Goal: Task Accomplishment & Management: Manage account settings

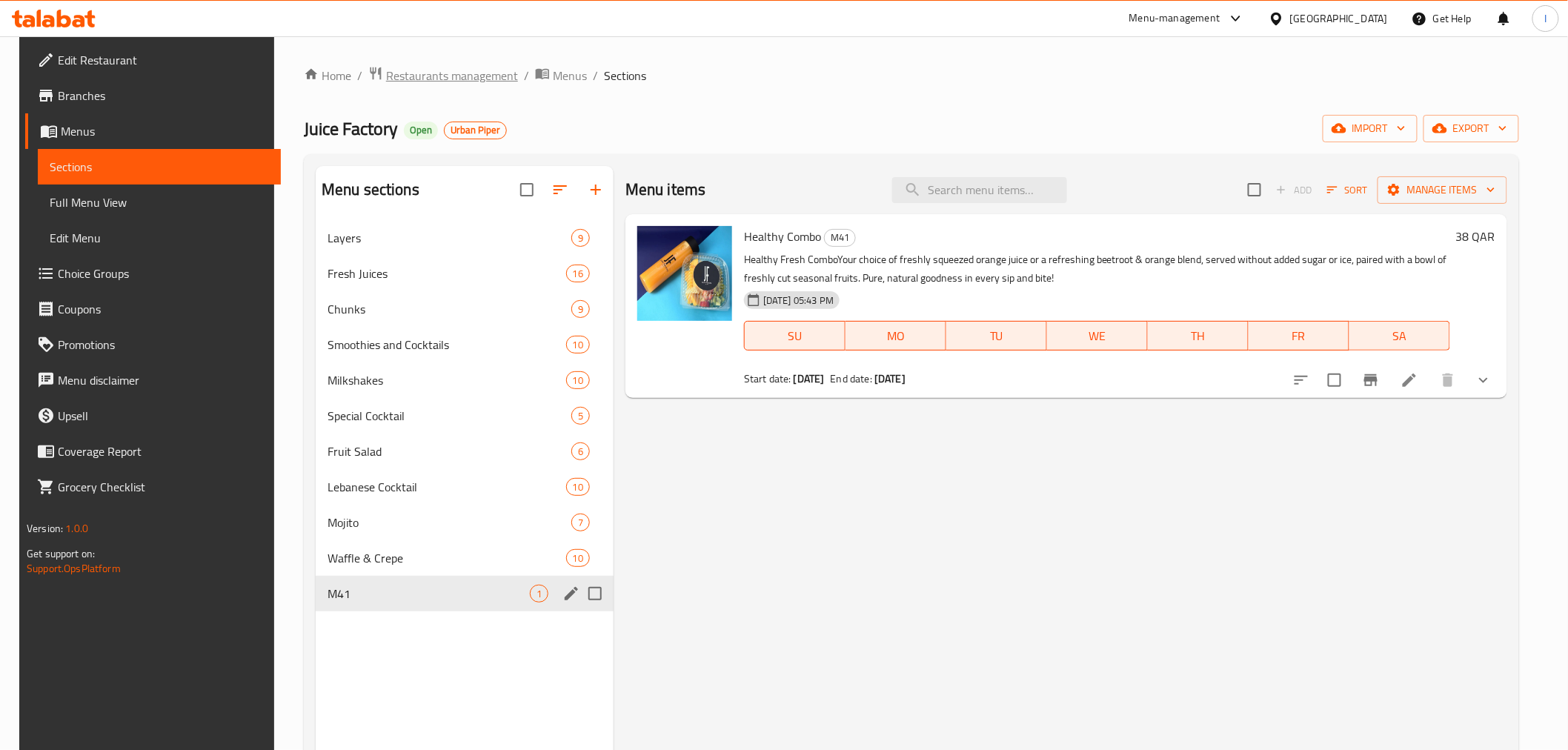
click at [427, 72] on span "Restaurants management" at bounding box center [452, 75] width 132 height 18
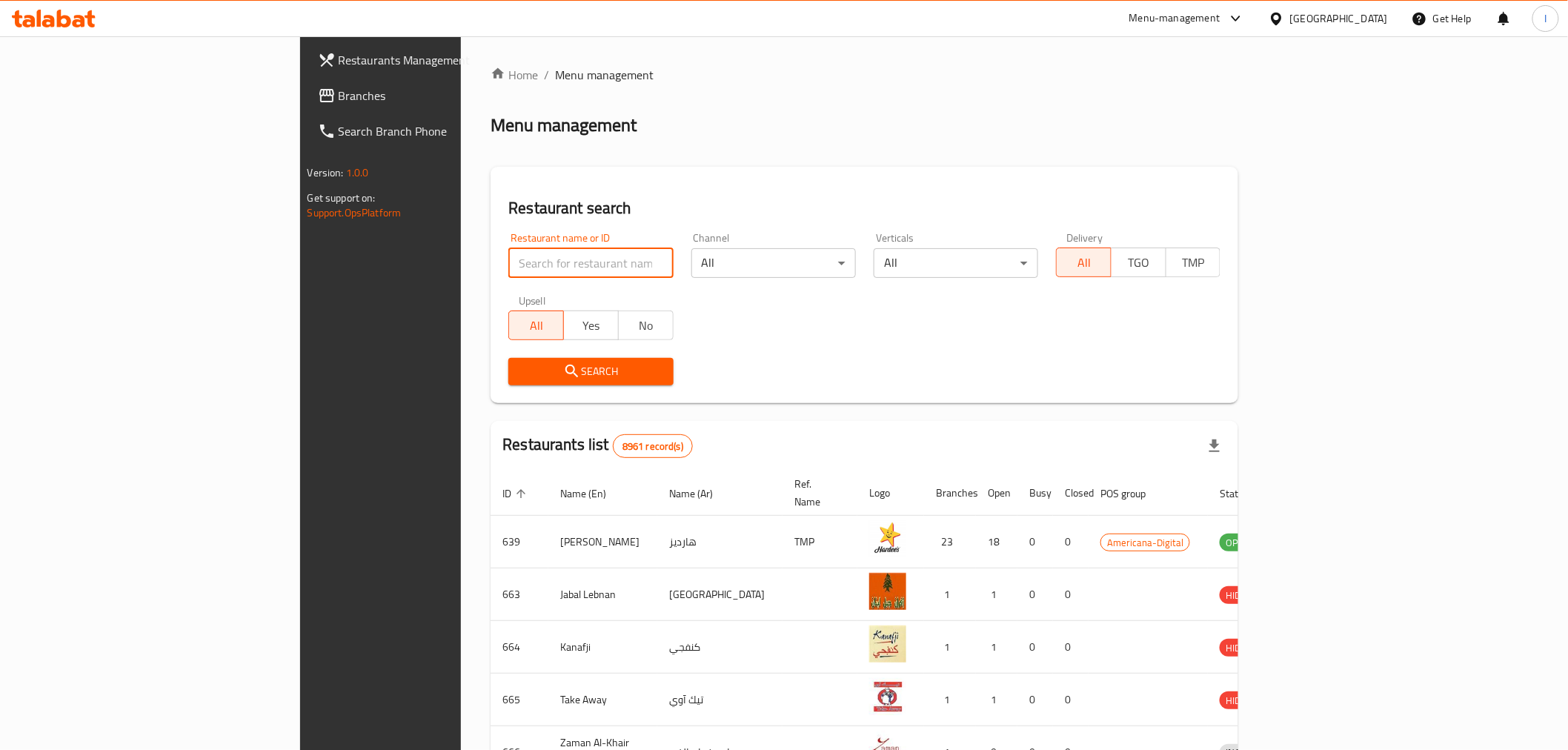
click at [509, 260] on input "search" at bounding box center [591, 263] width 165 height 30
paste input "685455"
type input "685455"
click at [520, 368] on span "Search" at bounding box center [590, 371] width 141 height 18
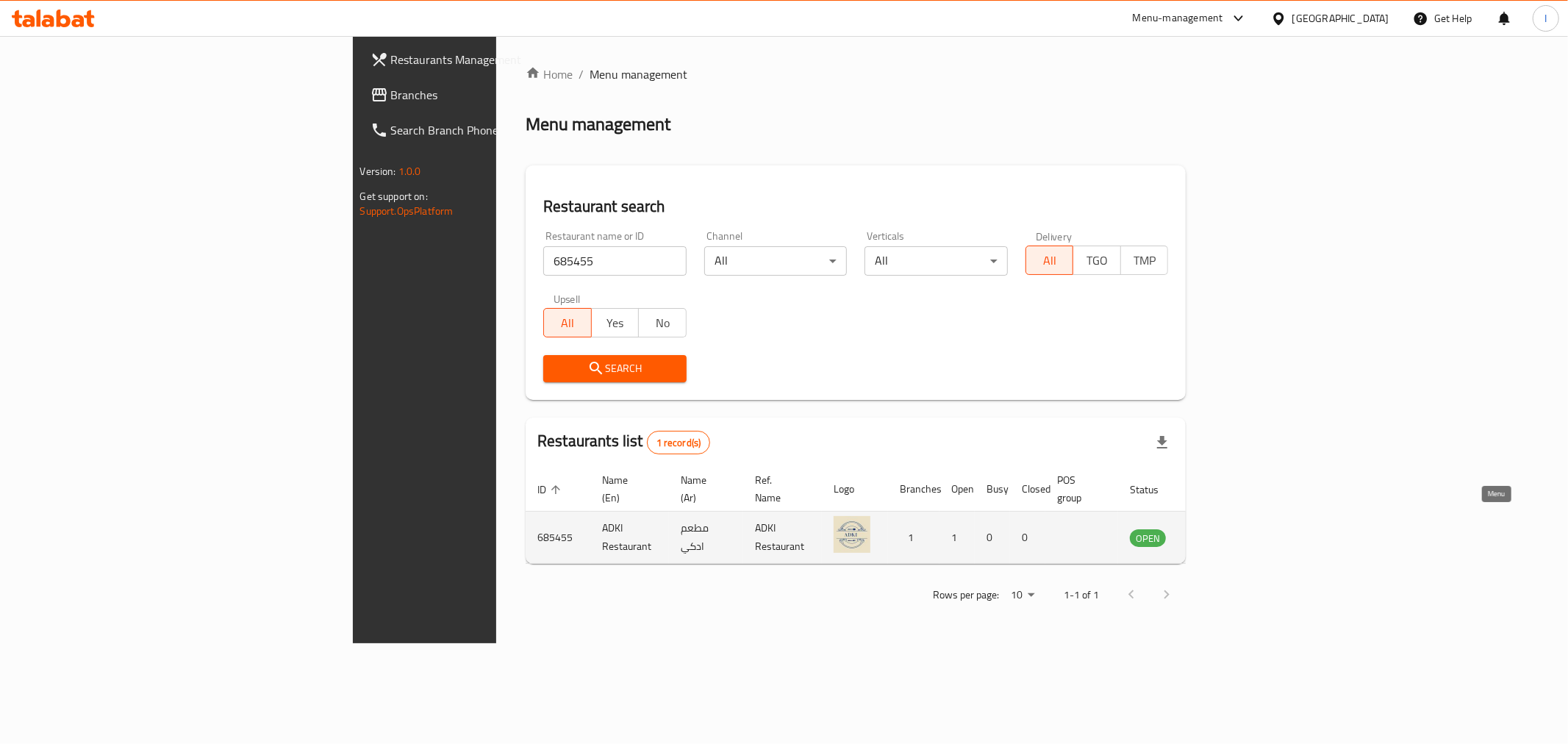
click at [1224, 532] on icon "enhanced table" at bounding box center [1216, 538] width 16 height 12
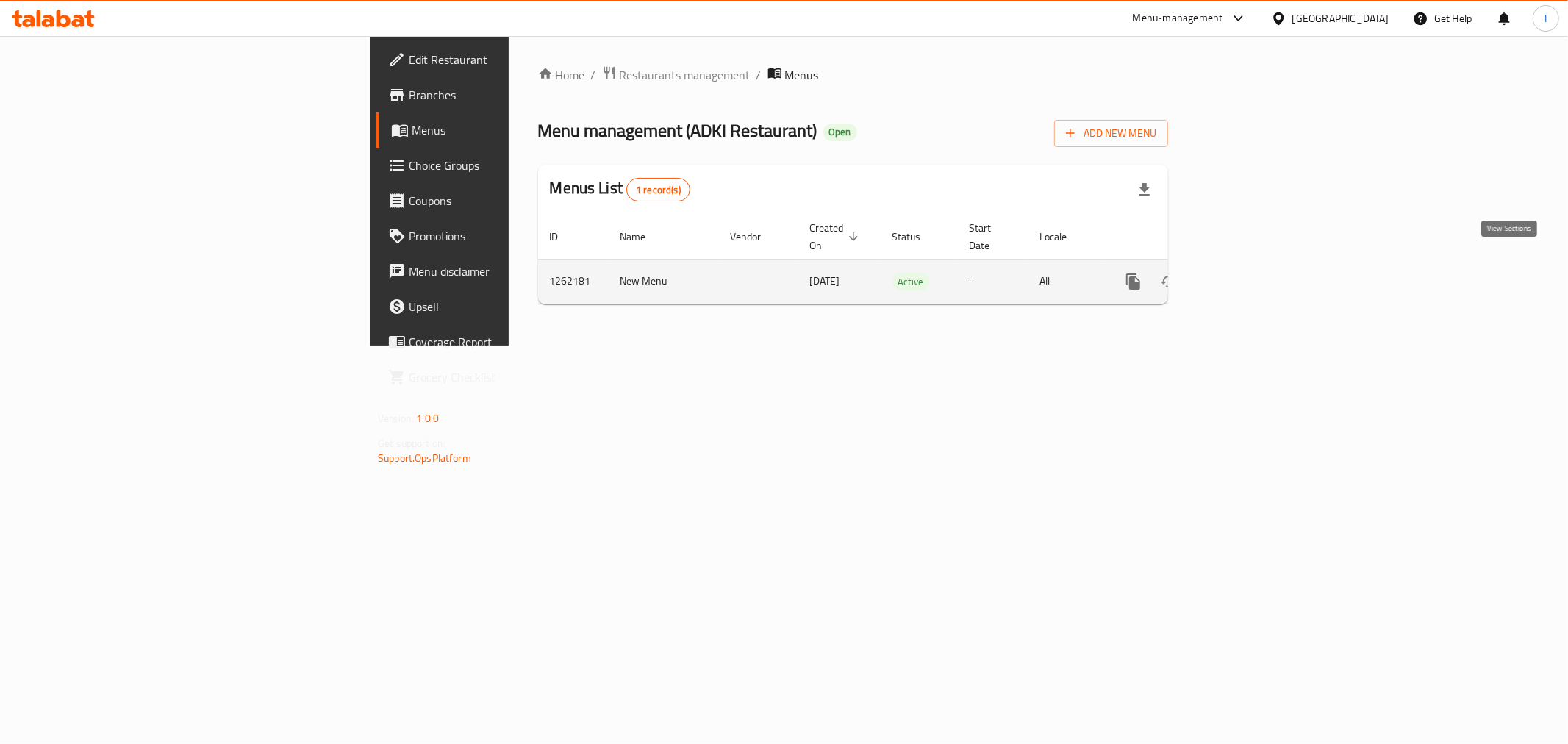
click at [1246, 275] on icon "enhanced table" at bounding box center [1239, 281] width 13 height 13
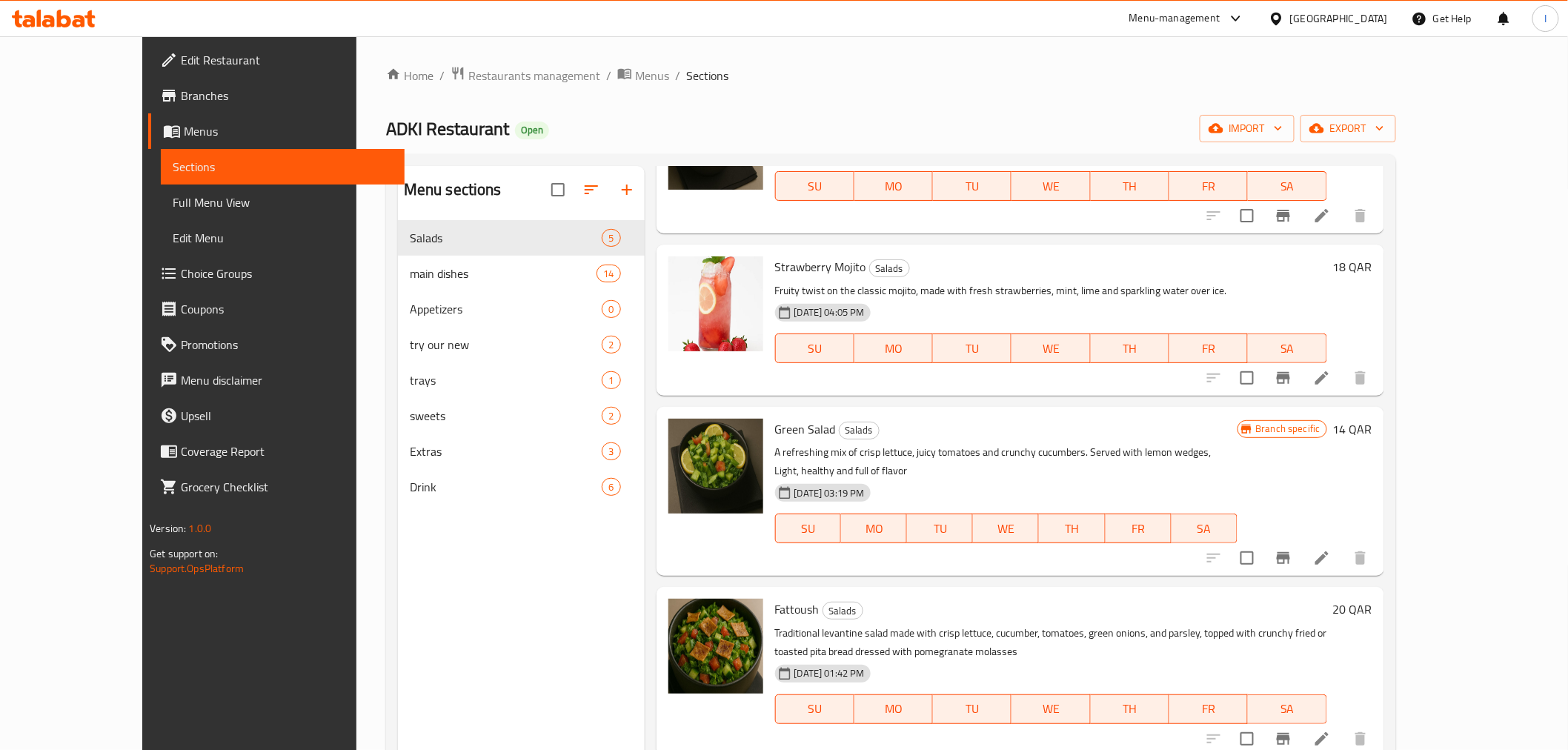
scroll to position [132, 0]
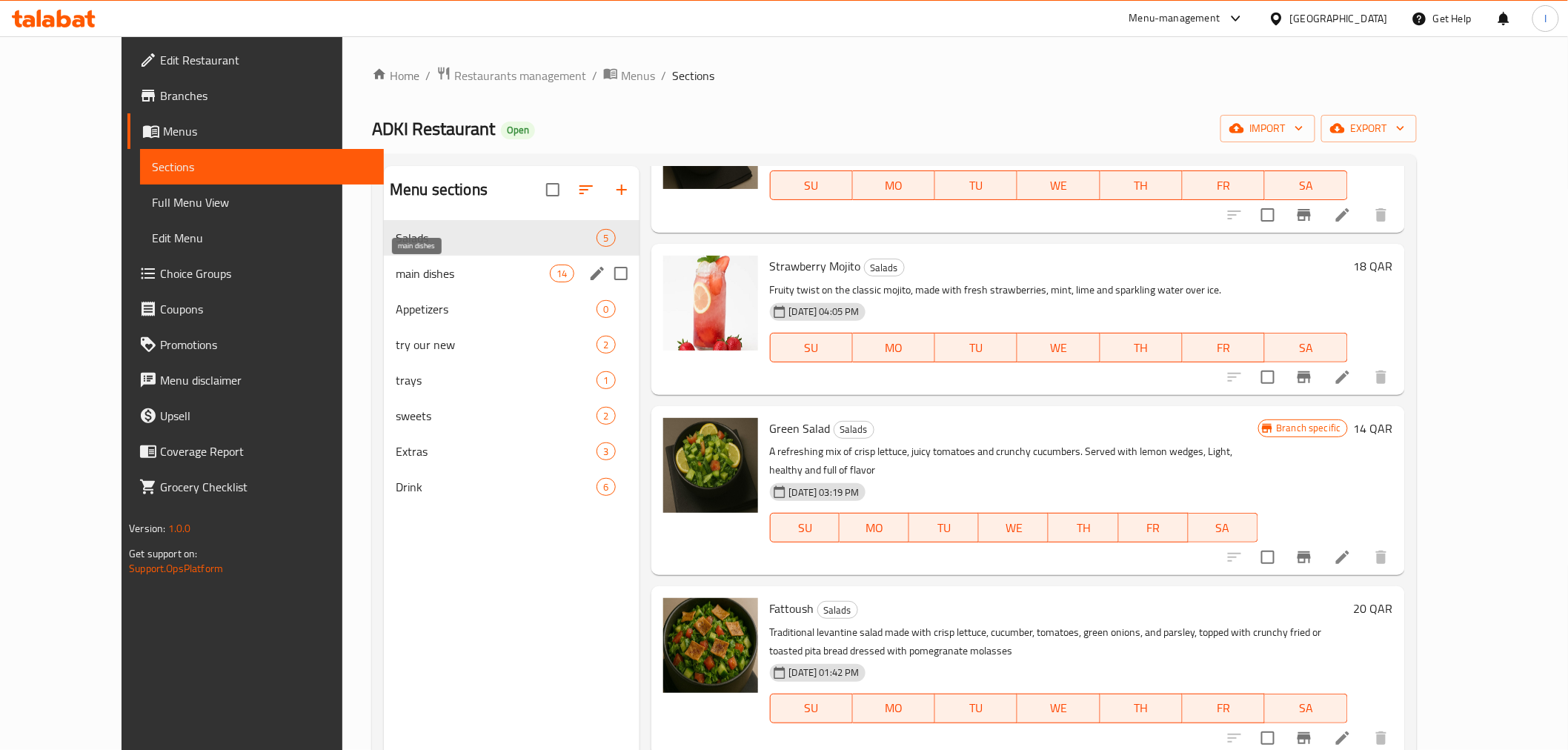
click at [442, 270] on span "main dishes" at bounding box center [473, 273] width 154 height 18
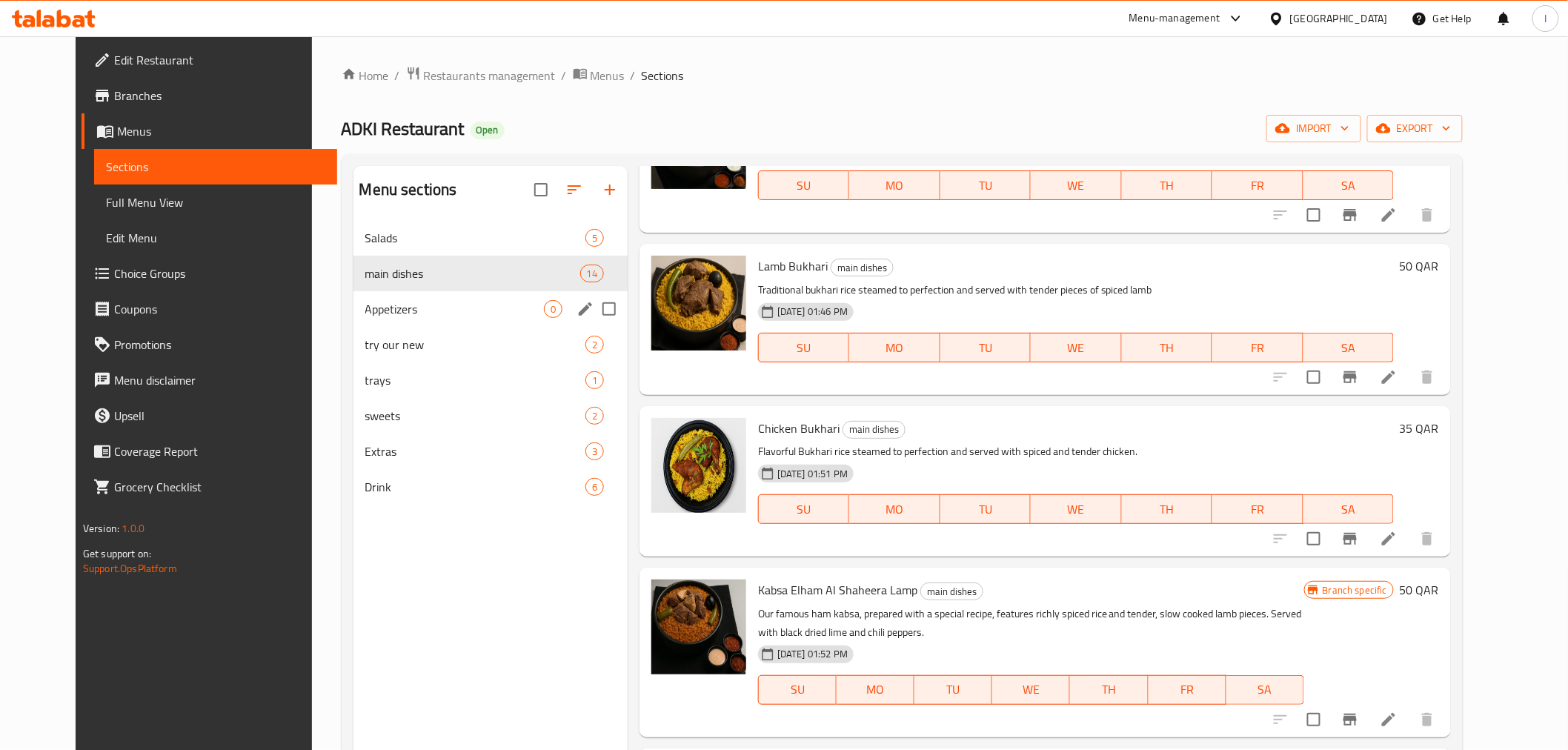
click at [410, 319] on div "Appetizers 0" at bounding box center [490, 309] width 274 height 36
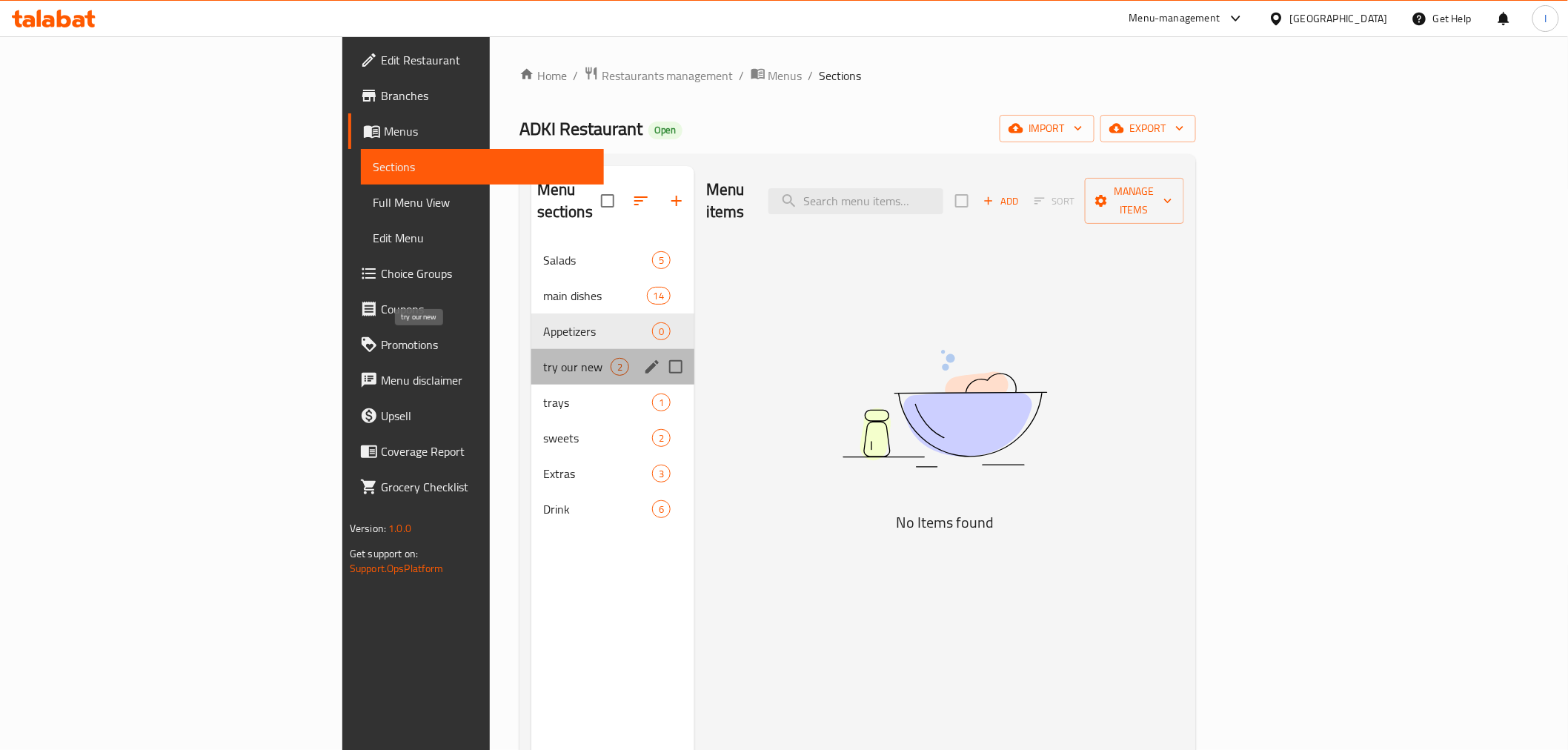
click at [544, 358] on span "try our new" at bounding box center [577, 367] width 67 height 18
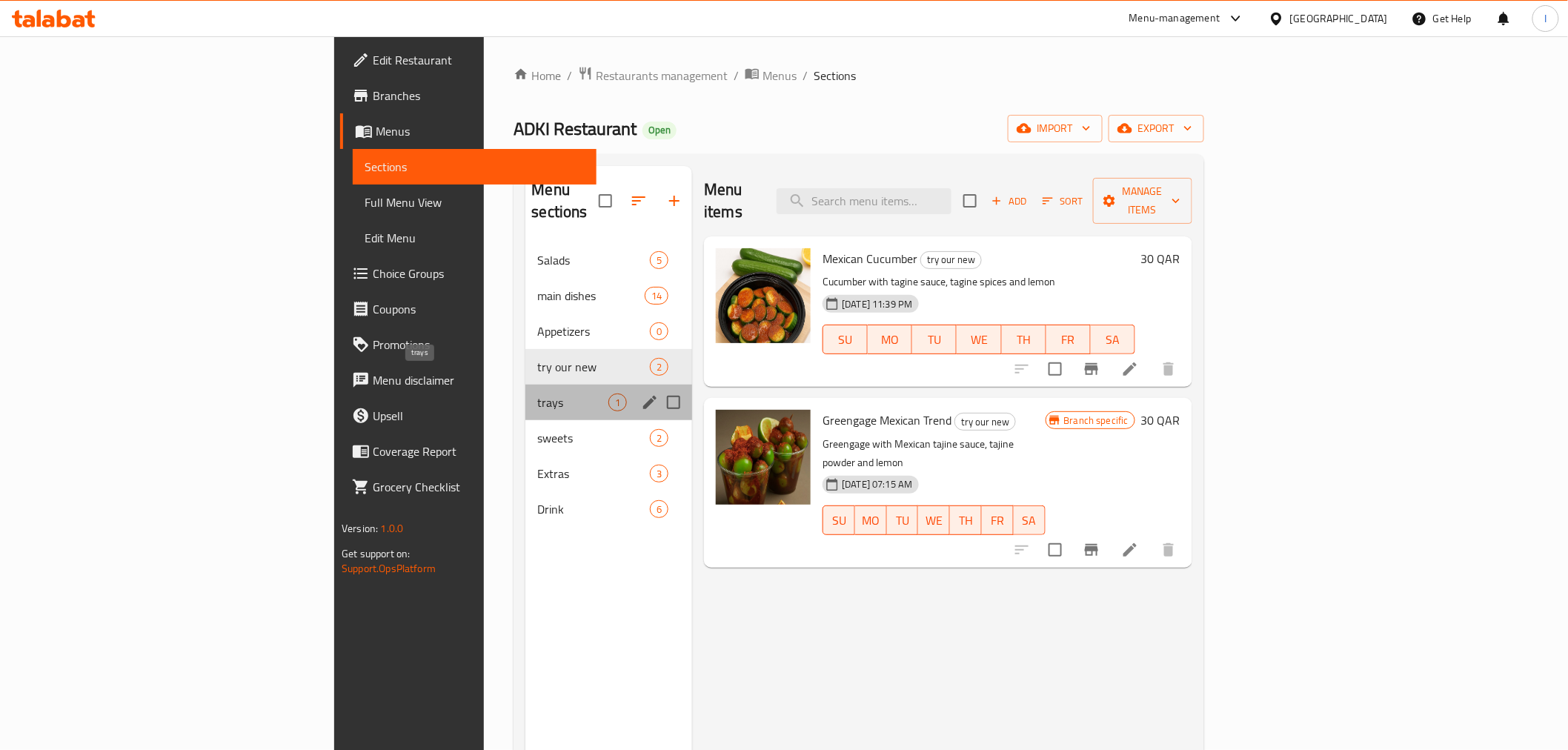
click at [538, 394] on span "trays" at bounding box center [573, 403] width 71 height 18
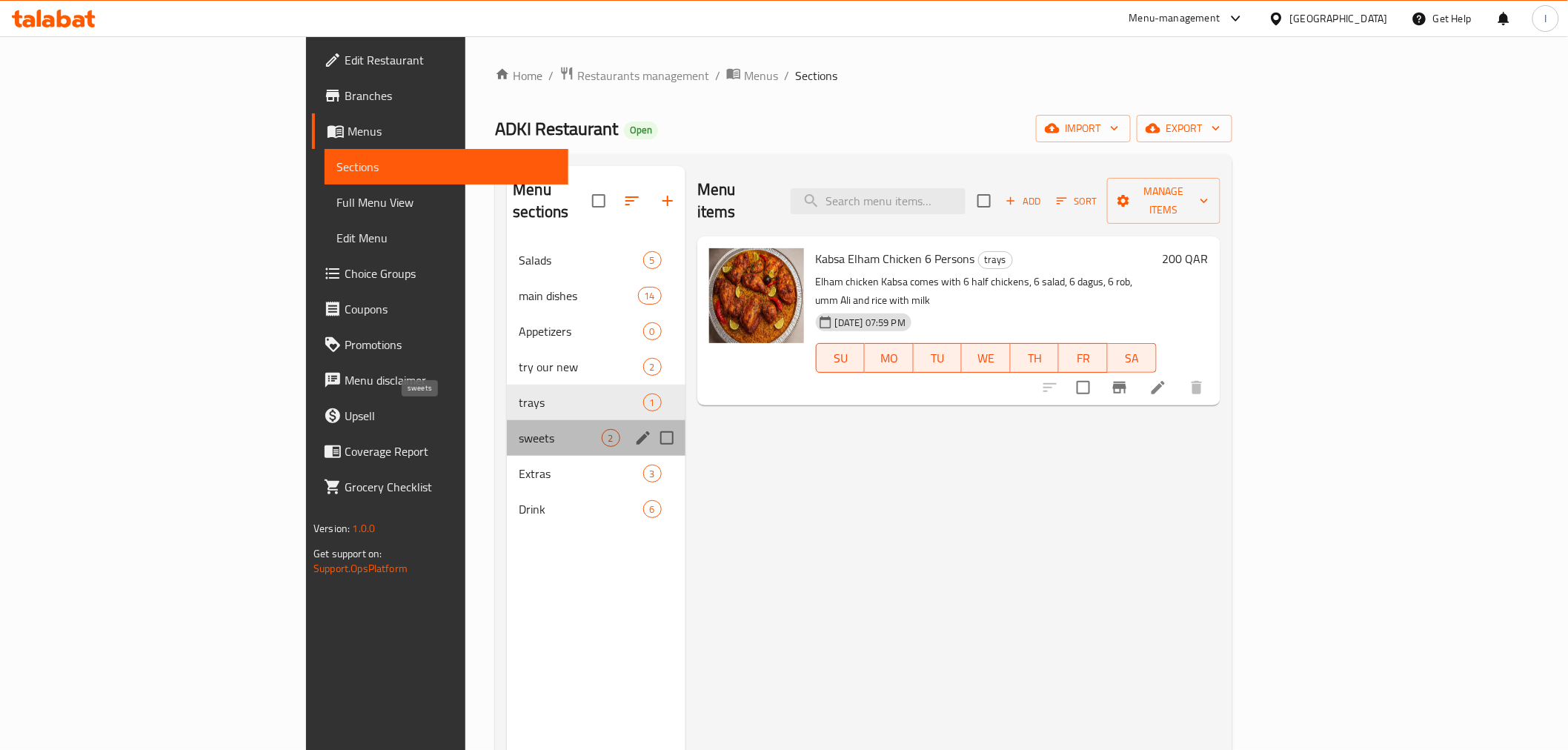
click at [519, 429] on span "sweets" at bounding box center [560, 438] width 82 height 18
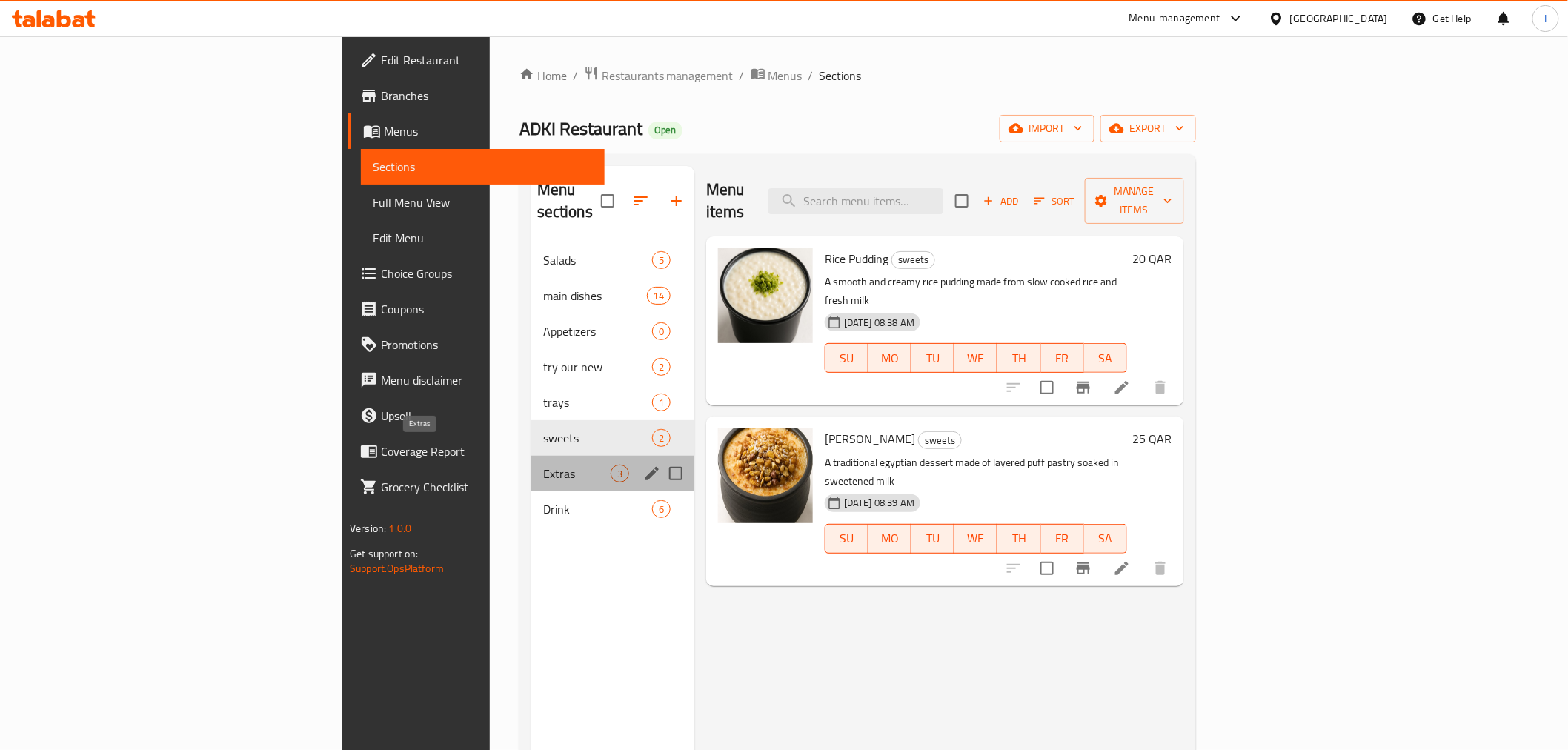
click at [544, 465] on span "Extras" at bounding box center [577, 473] width 67 height 18
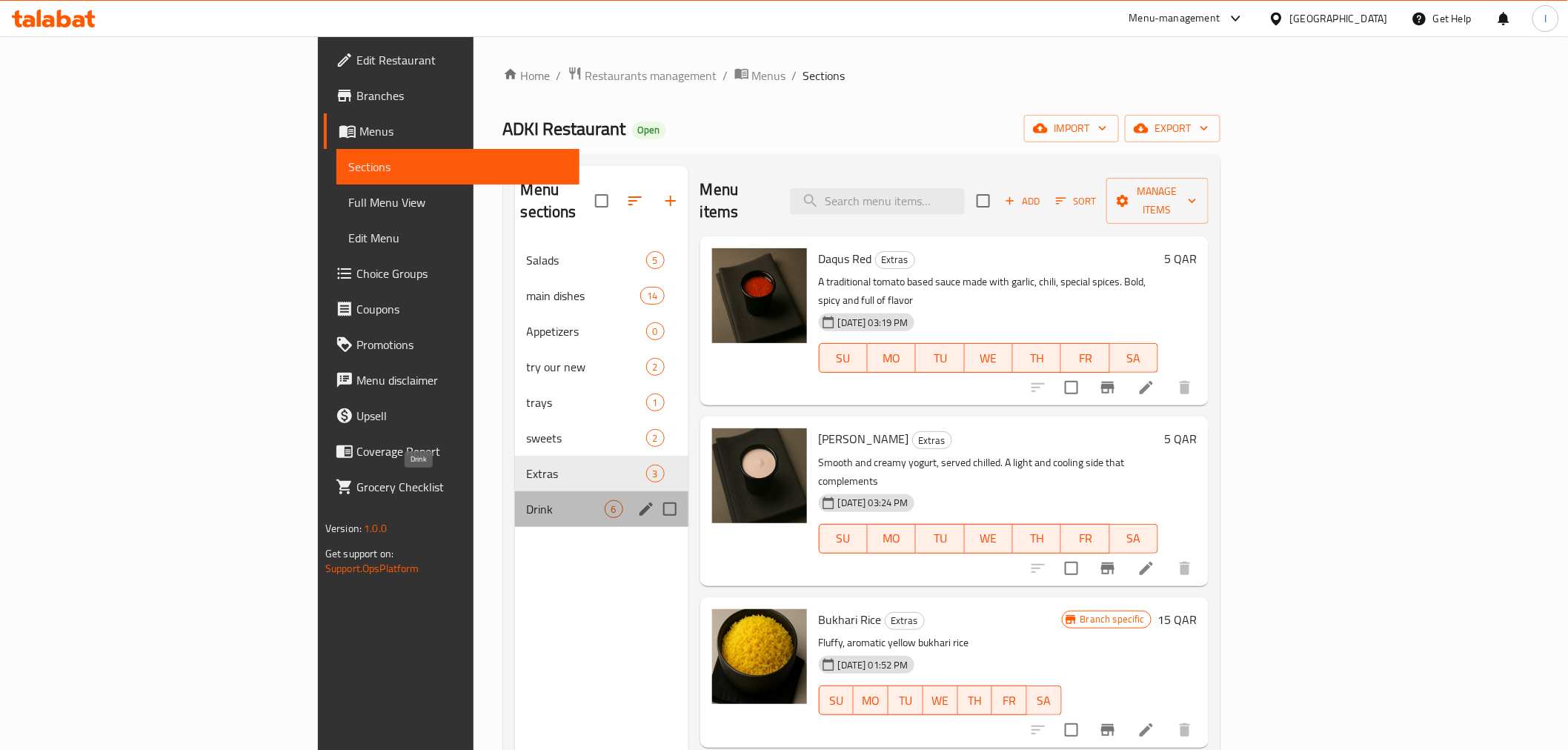
click at [527, 500] on span "Drink" at bounding box center [566, 508] width 78 height 18
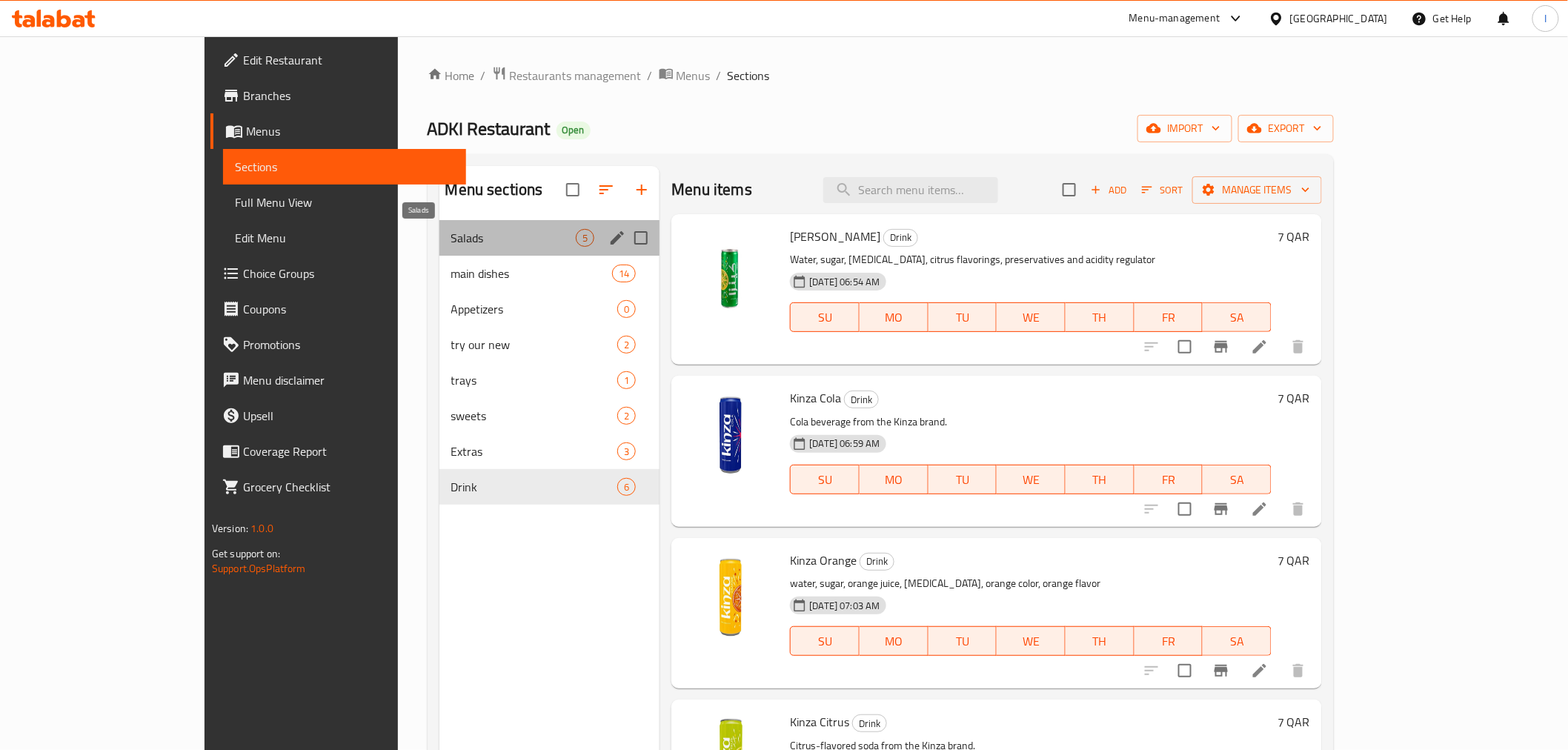
click at [452, 229] on span "Salads" at bounding box center [514, 238] width 125 height 18
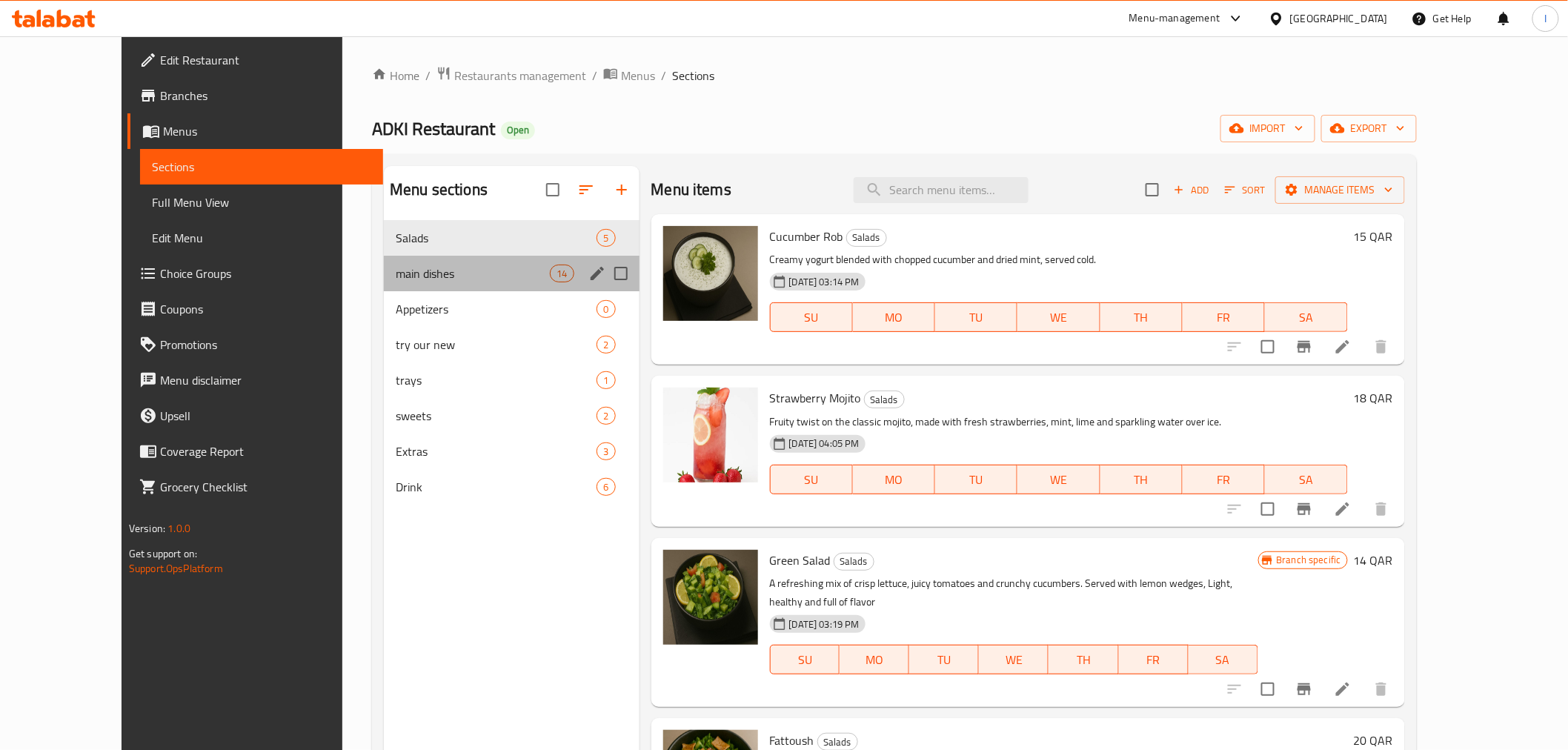
click at [425, 283] on div "main dishes 14" at bounding box center [511, 273] width 255 height 36
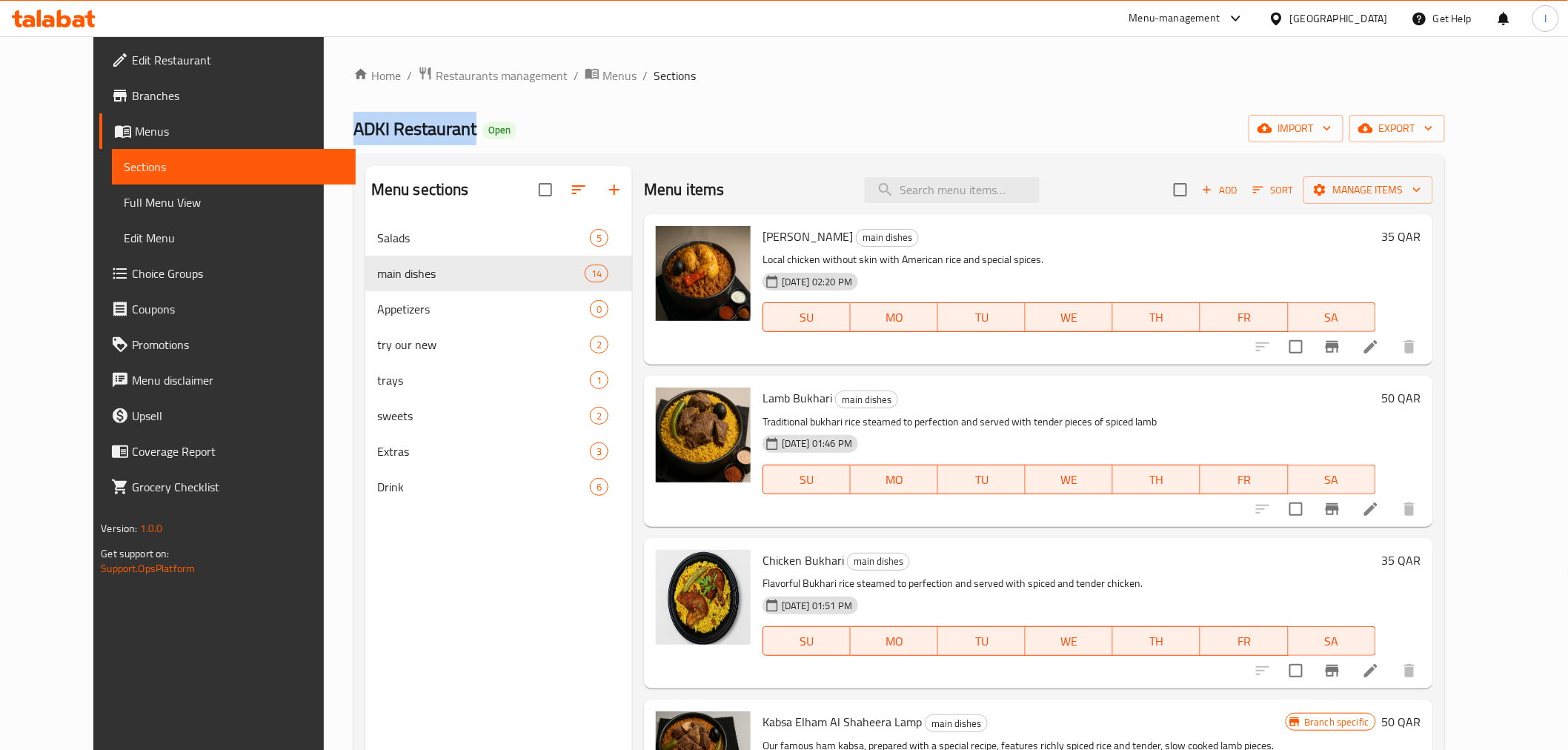
drag, startPoint x: 415, startPoint y: 127, endPoint x: 293, endPoint y: 121, distance: 122.1
click at [354, 121] on h2 "ADKI Restaurant Open" at bounding box center [435, 129] width 163 height 24
copy span "ADKI Restaurant"
click at [848, 51] on div "Home / Restaurants management / Menus / Sections ADKI Restaurant Open import ex…" at bounding box center [899, 496] width 1151 height 921
click at [436, 70] on span "Restaurants management" at bounding box center [502, 75] width 132 height 18
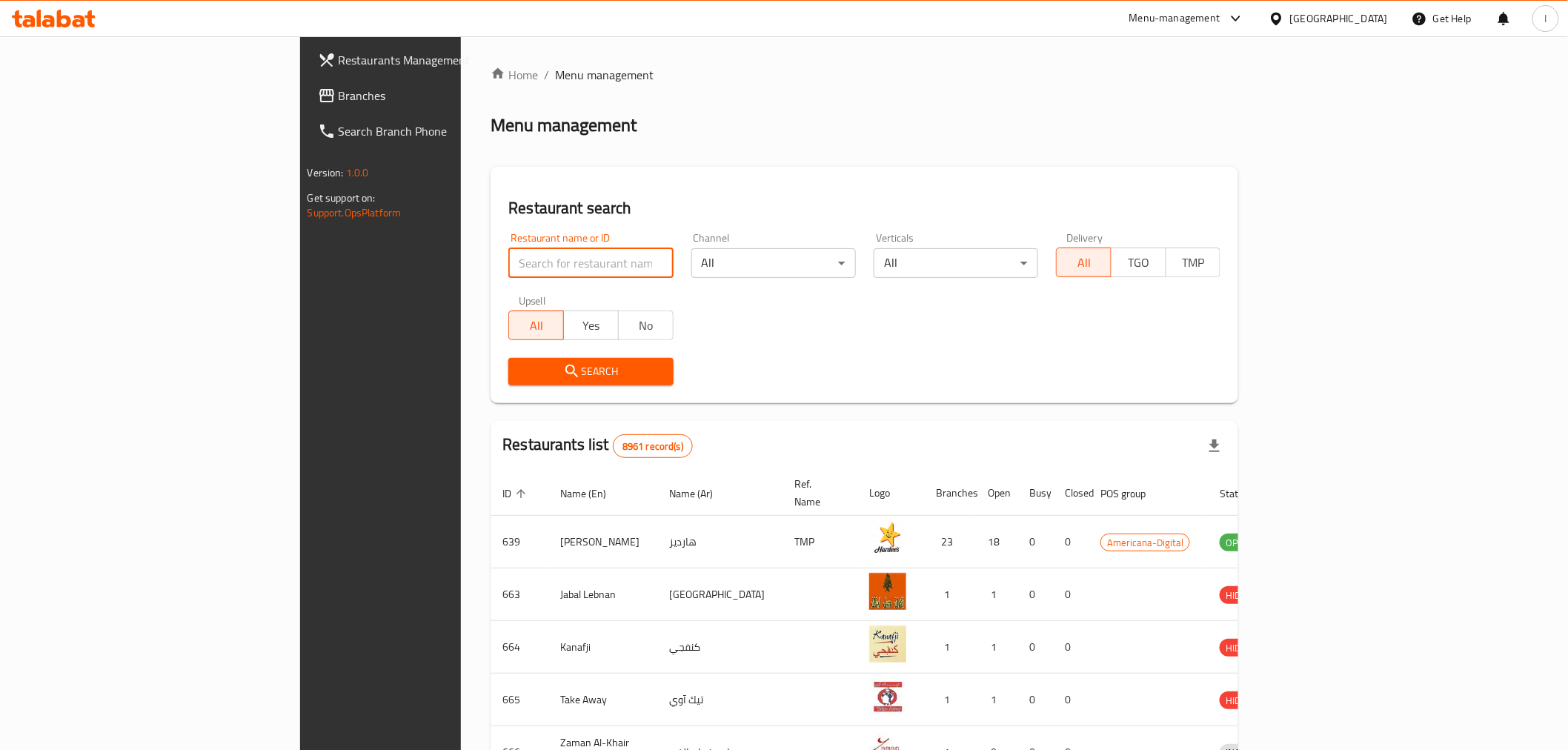
click at [509, 260] on input "search" at bounding box center [591, 263] width 165 height 30
paste input "Tea time"
type input "Tea time"
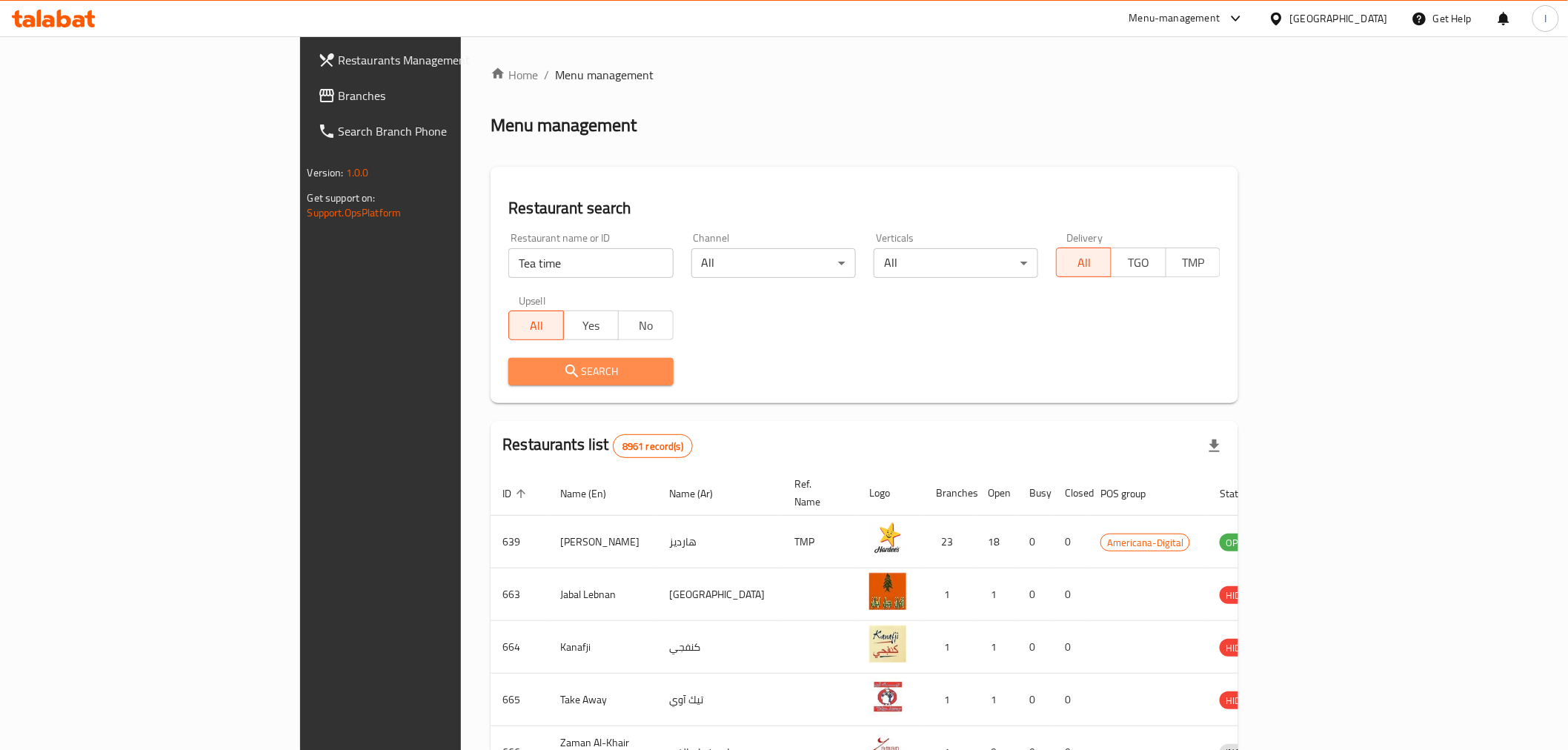
click at [531, 370] on span "Search" at bounding box center [590, 371] width 141 height 18
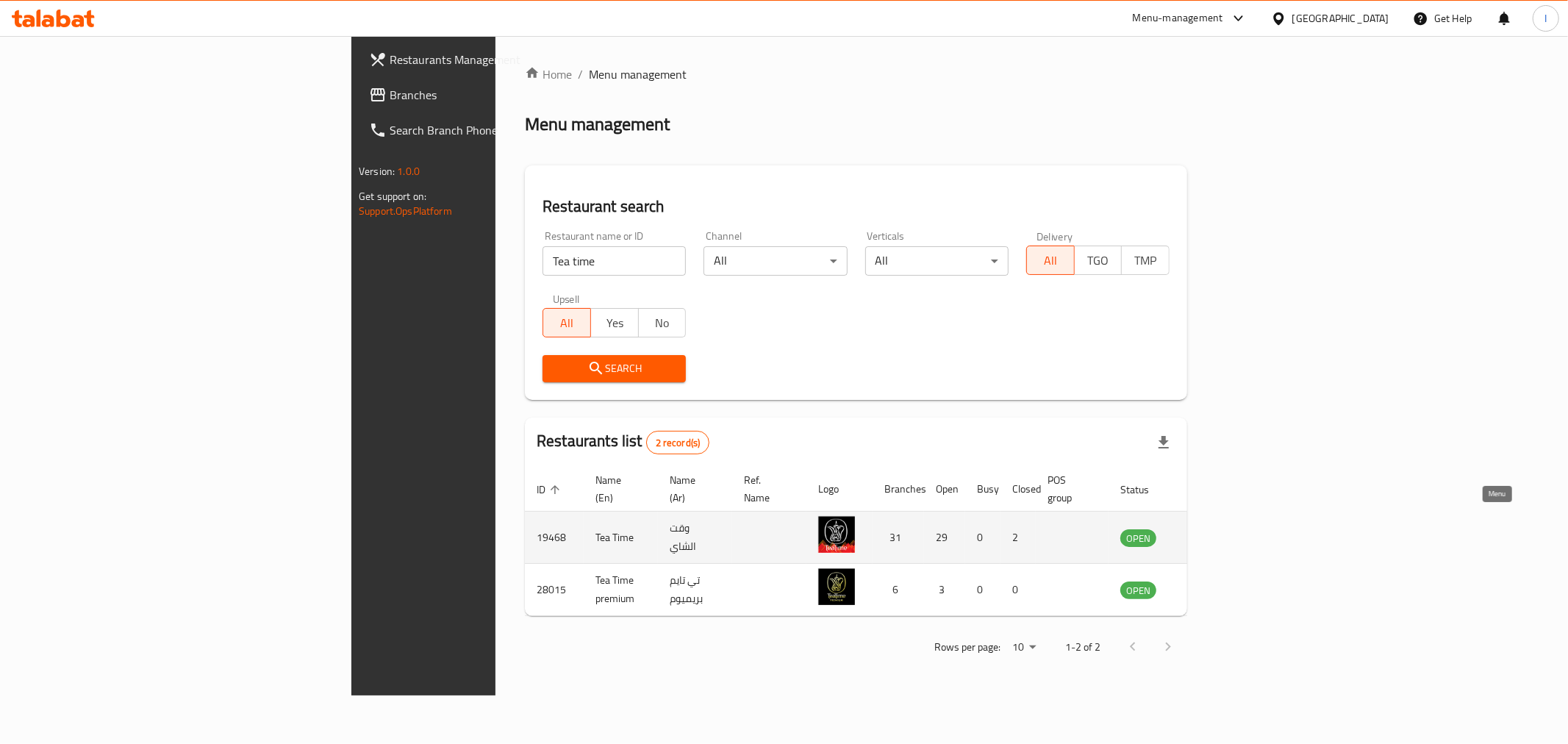
click at [1215, 532] on icon "enhanced table" at bounding box center [1206, 538] width 16 height 12
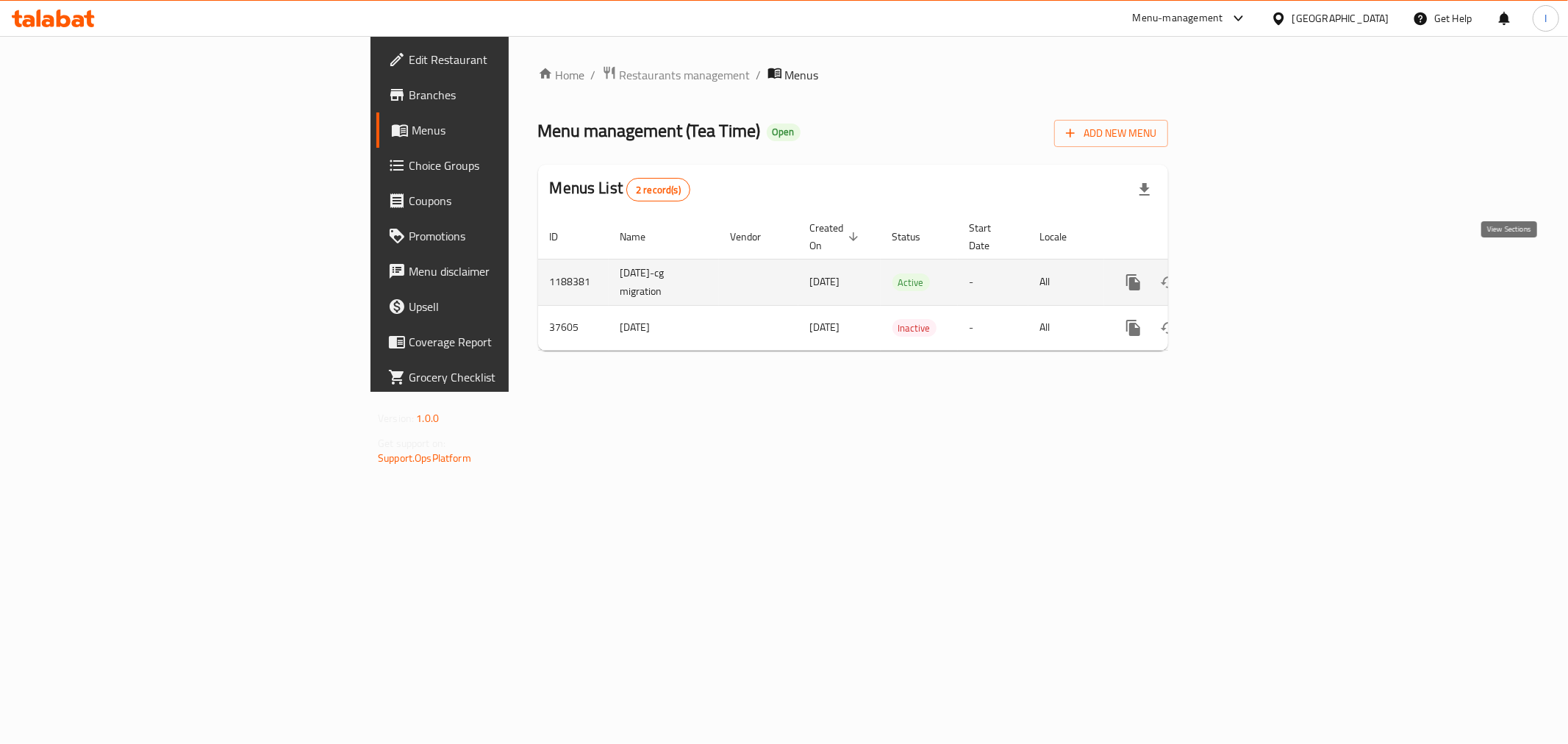
click at [1246, 275] on icon "enhanced table" at bounding box center [1239, 281] width 13 height 13
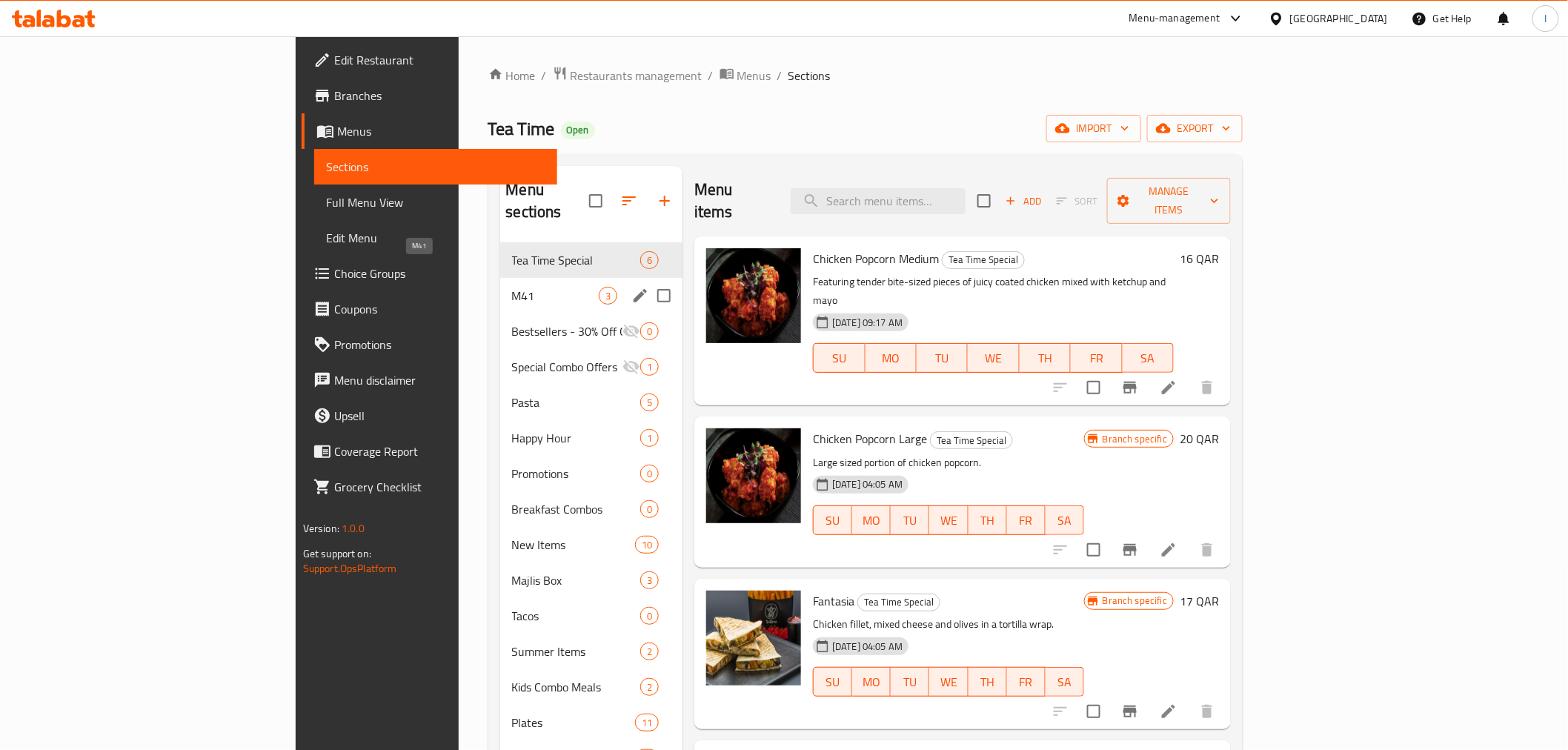
click at [512, 287] on span "M41" at bounding box center [556, 296] width 88 height 18
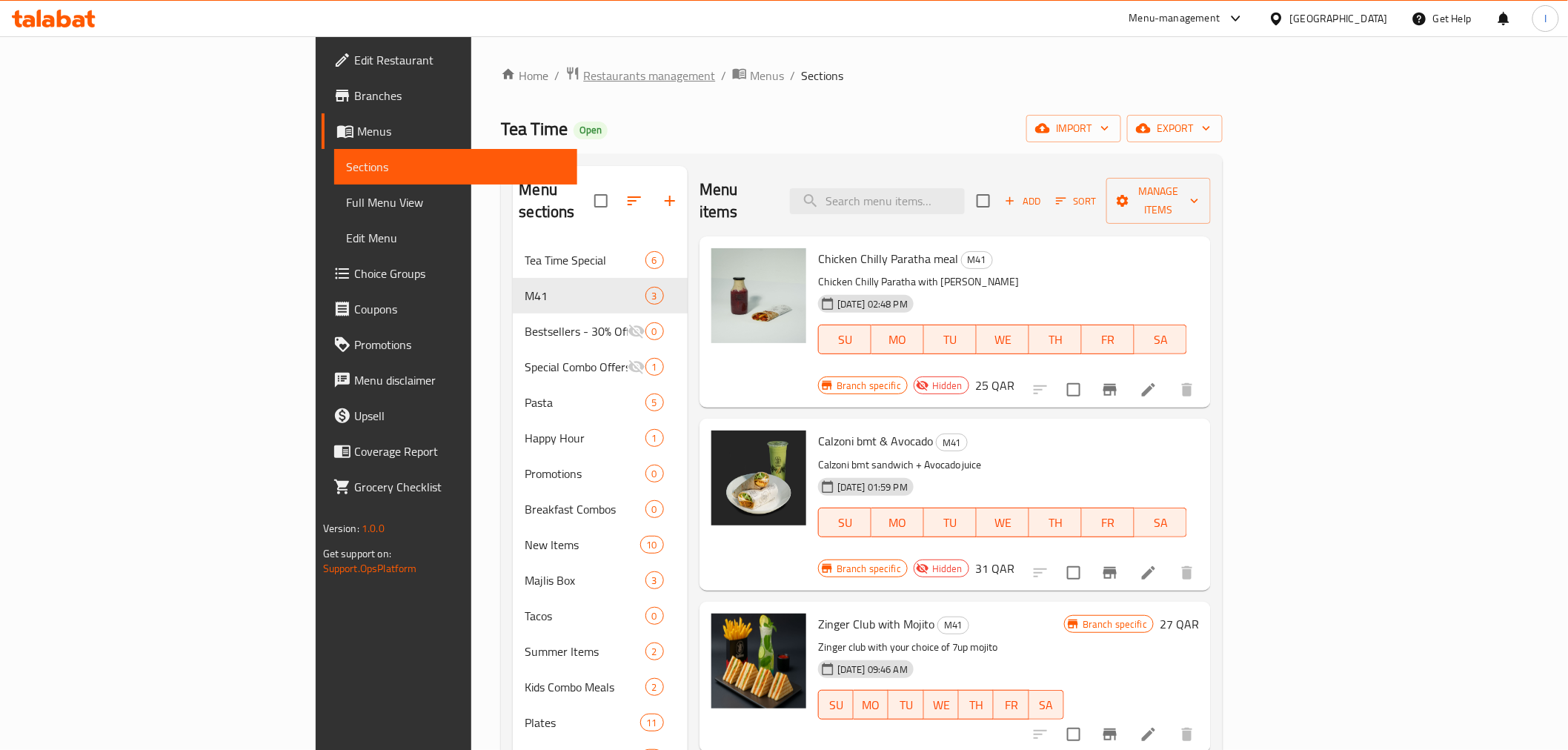
click at [583, 75] on span "Restaurants management" at bounding box center [649, 75] width 132 height 18
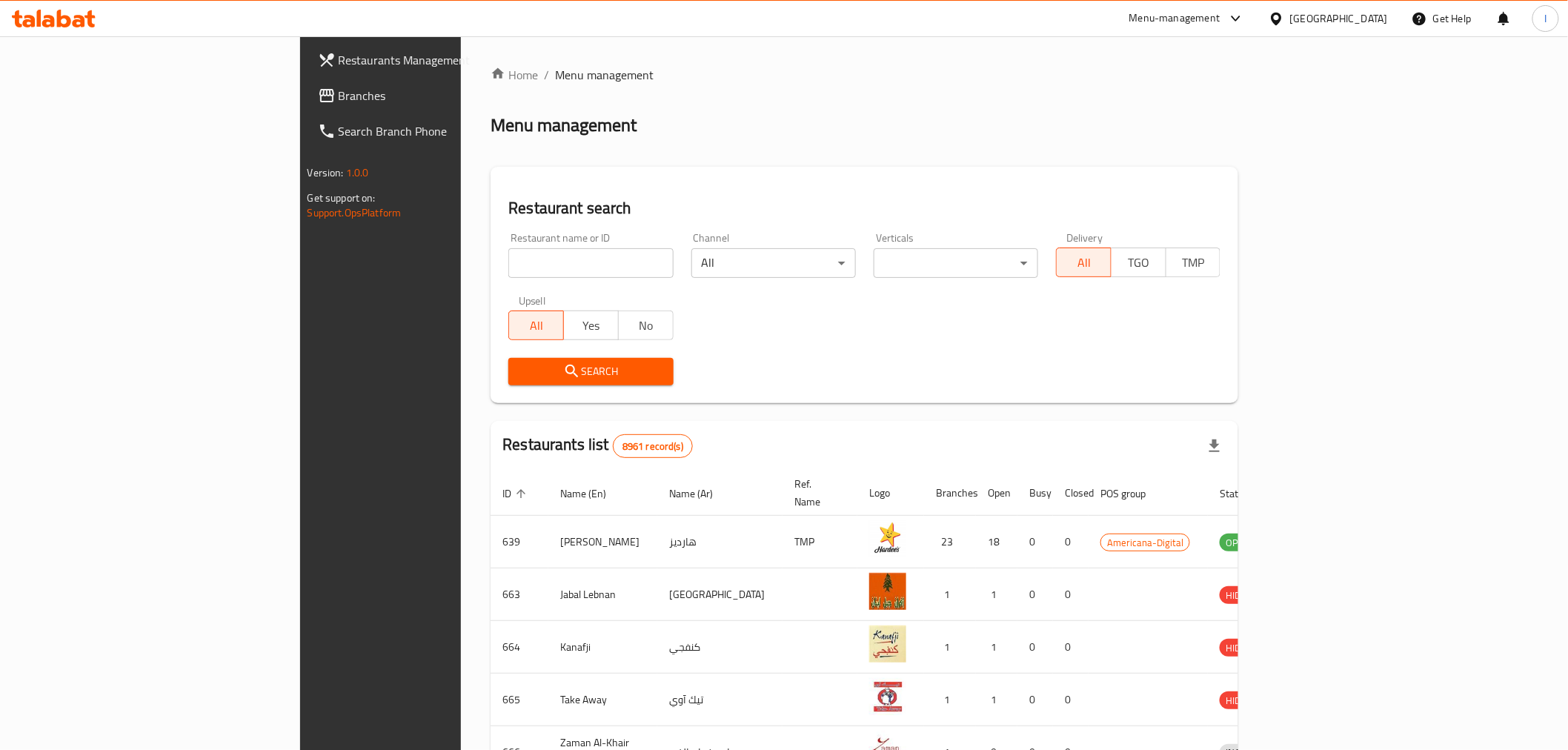
click at [509, 268] on input "search" at bounding box center [591, 263] width 165 height 30
paste input "Go Crispy Restaurant"
type input "Go Crispy Restaurant"
click at [523, 368] on span "Search" at bounding box center [590, 371] width 141 height 18
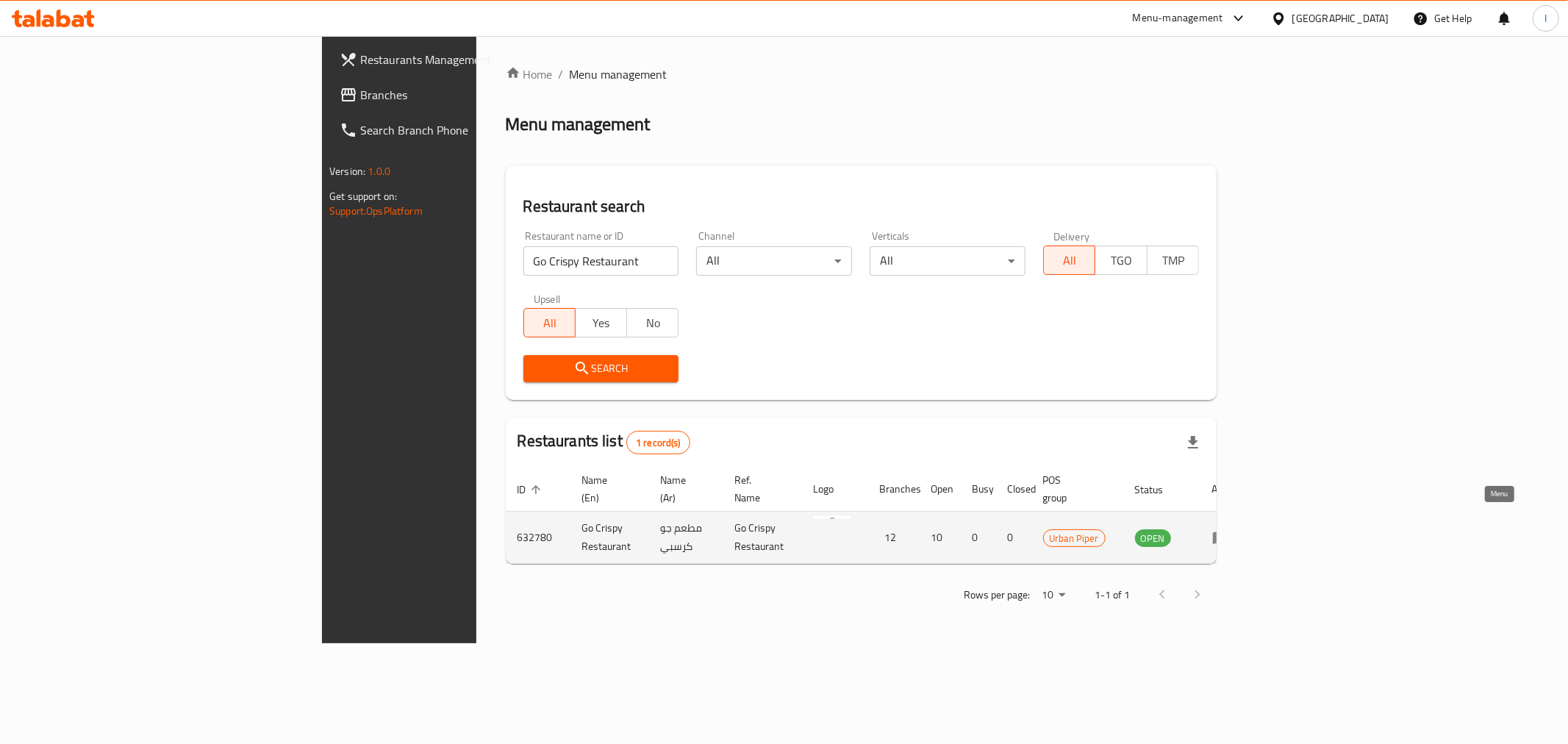
click at [1229, 532] on icon "enhanced table" at bounding box center [1221, 538] width 16 height 12
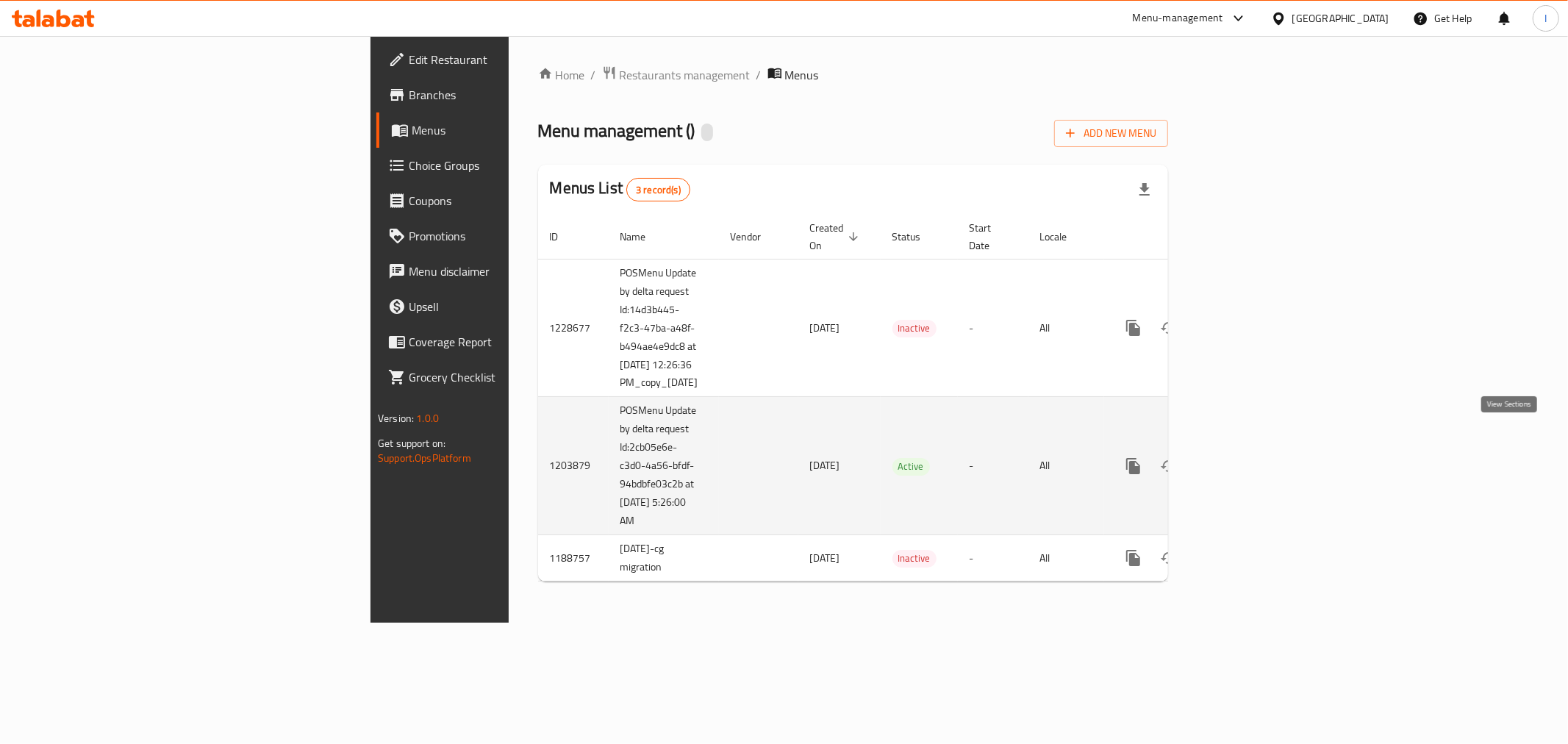
click at [1248, 458] on icon "enhanced table" at bounding box center [1239, 466] width 17 height 17
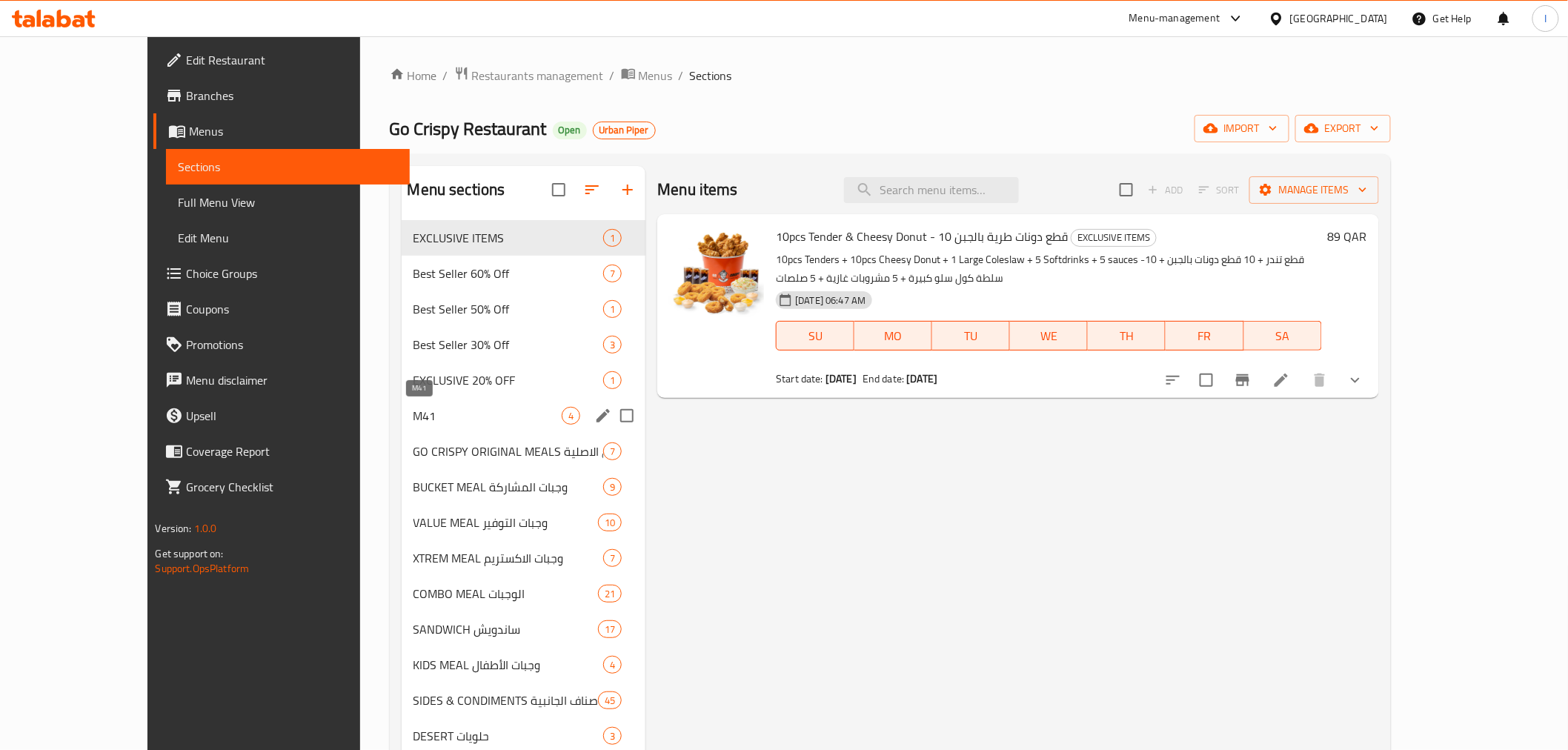
click at [413, 415] on span "M41" at bounding box center [488, 416] width 149 height 18
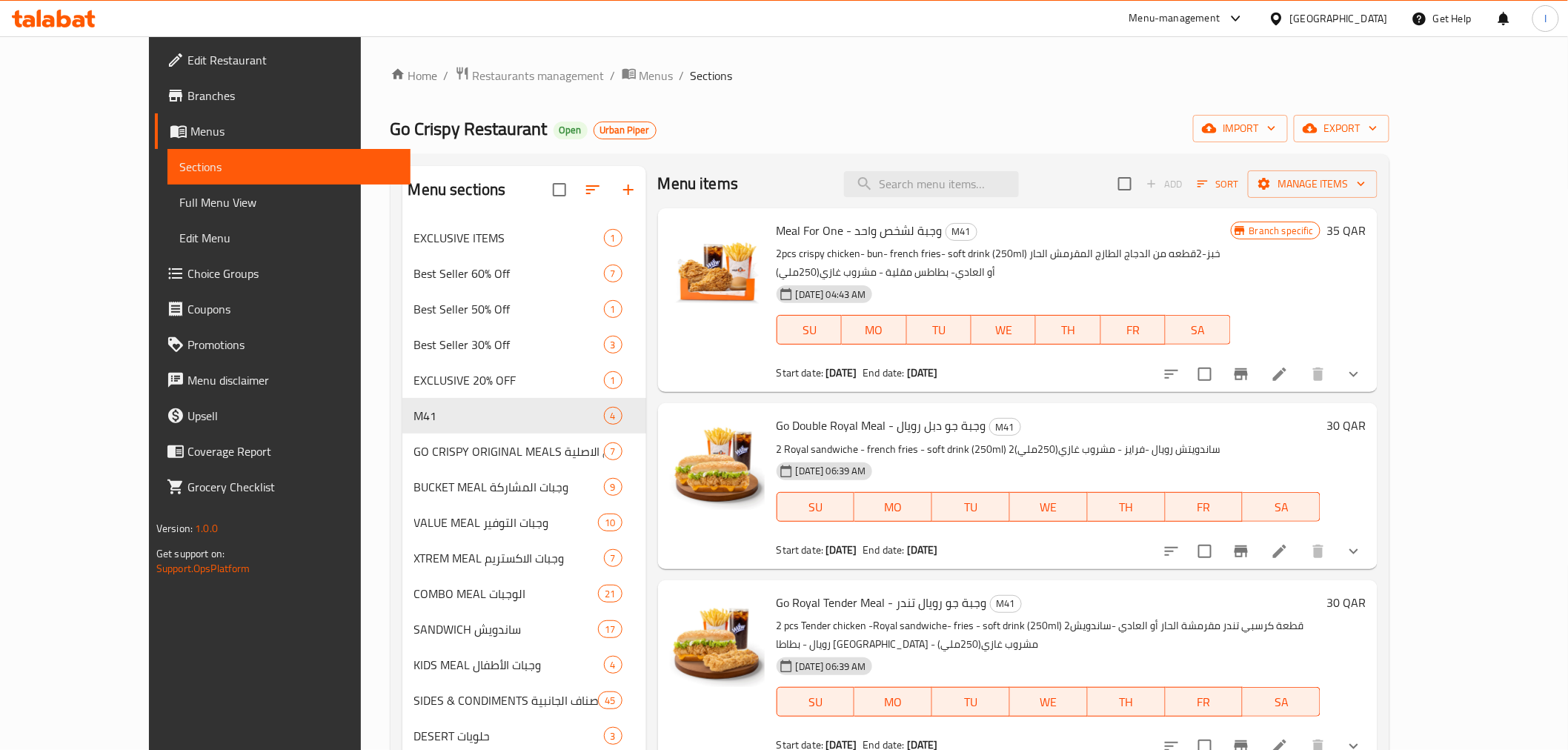
scroll to position [11, 0]
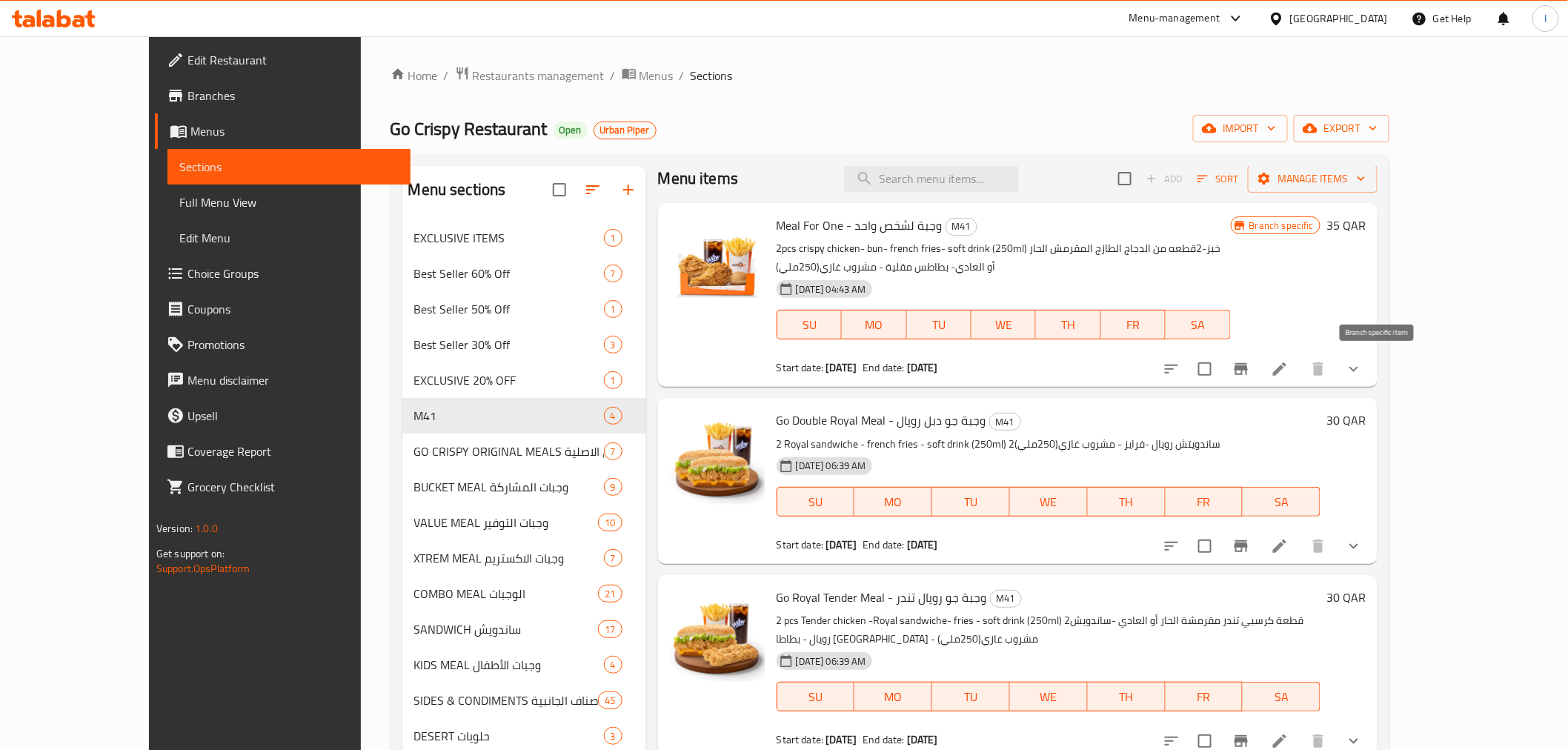
click at [1250, 361] on icon "Branch-specific-item" at bounding box center [1241, 368] width 18 height 18
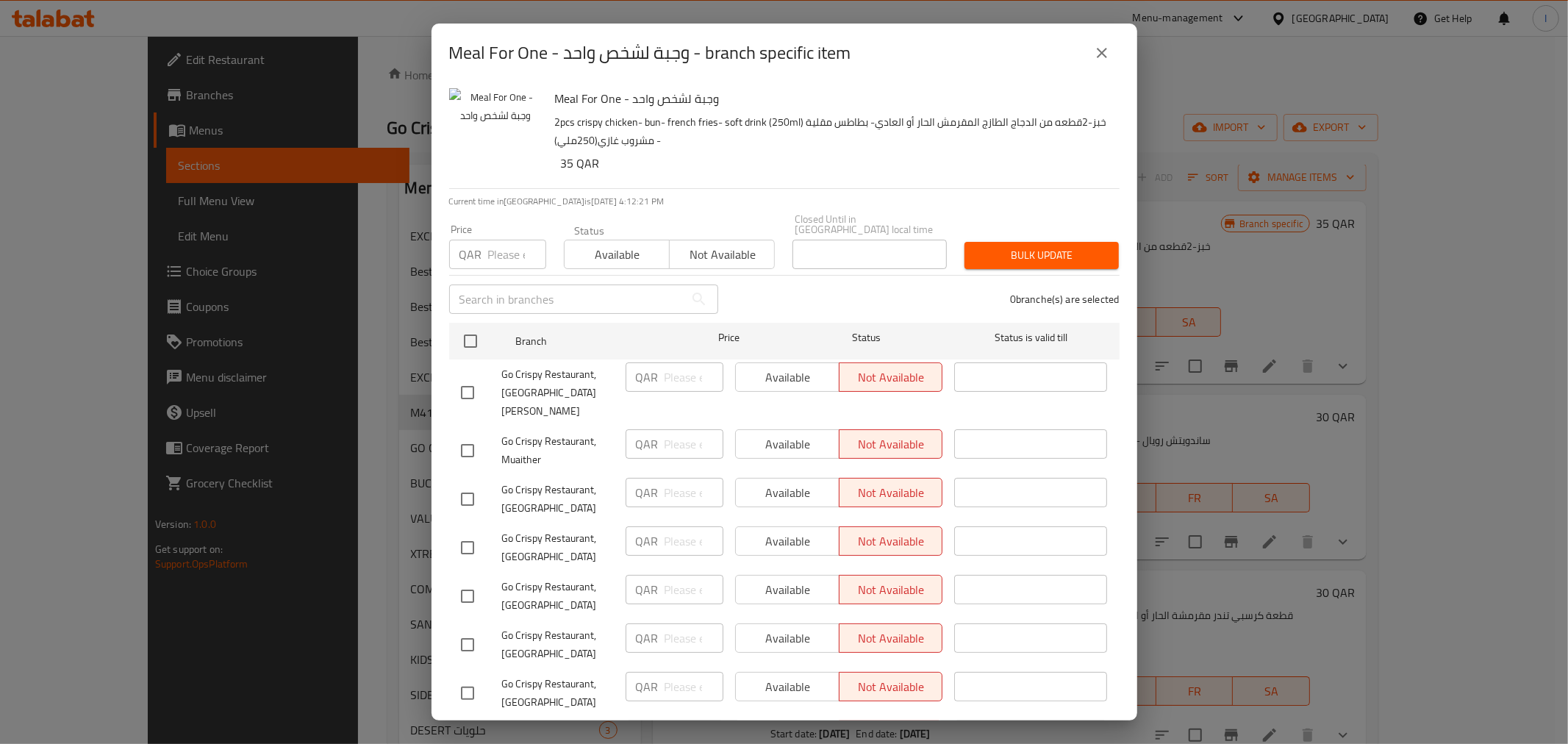
click at [1110, 55] on icon "close" at bounding box center [1102, 53] width 17 height 17
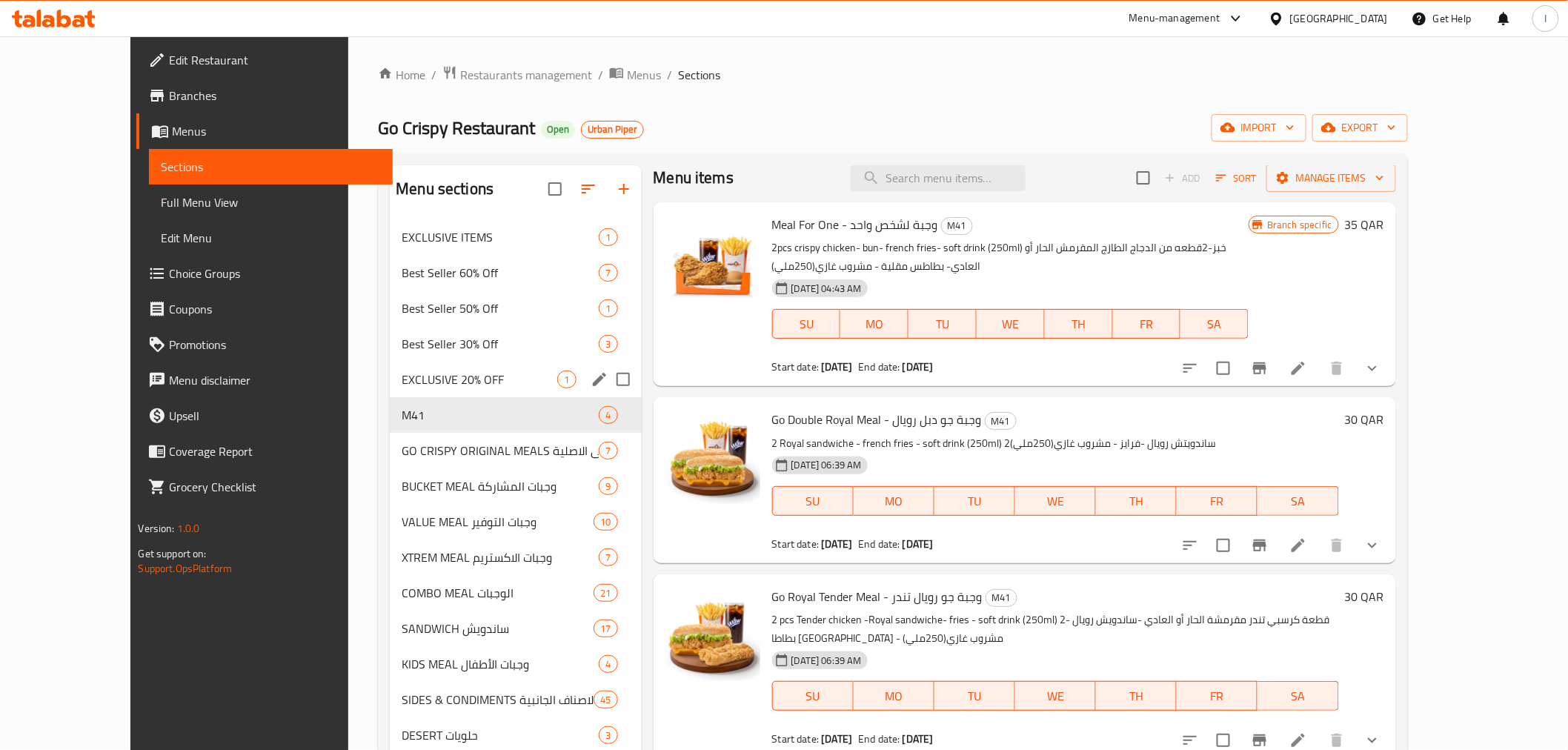
scroll to position [0, 0]
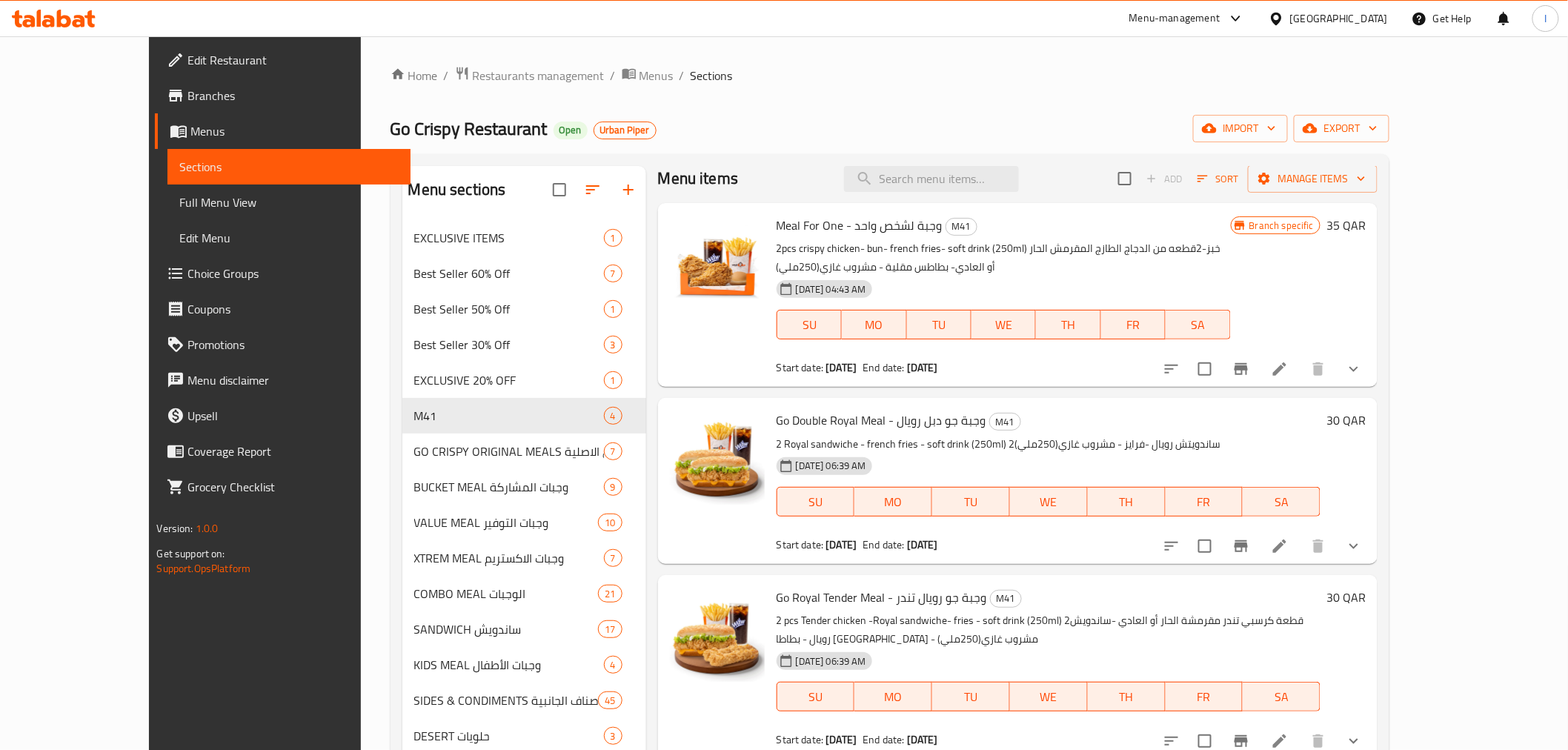
drag, startPoint x: 440, startPoint y: 73, endPoint x: 427, endPoint y: 95, distance: 25.6
click at [473, 73] on span "Restaurants management" at bounding box center [538, 75] width 132 height 18
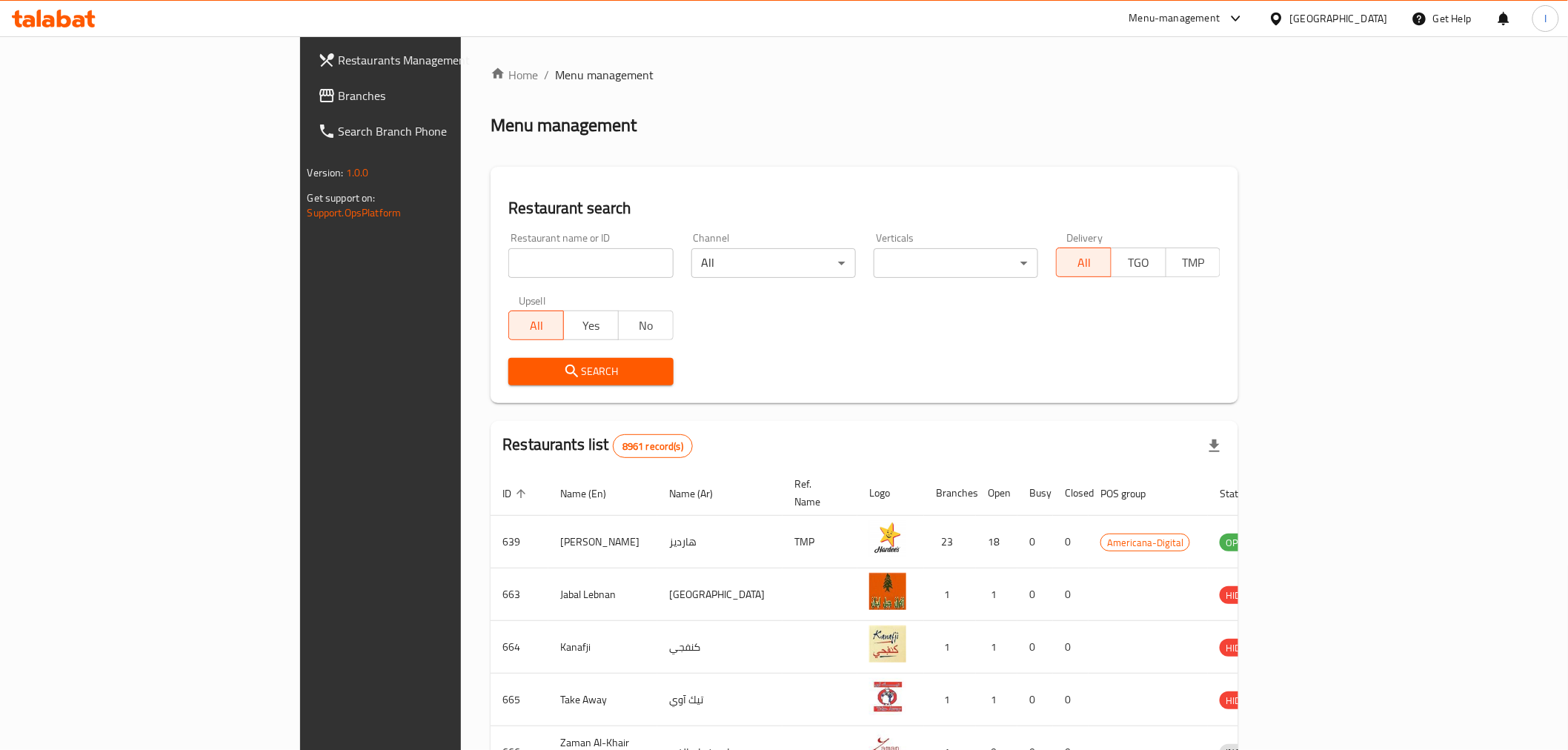
click at [509, 267] on input "search" at bounding box center [591, 263] width 165 height 30
paste input "Afghan Brothers"
type input "Afghan Brothers"
click at [566, 365] on icon "submit" at bounding box center [572, 371] width 12 height 12
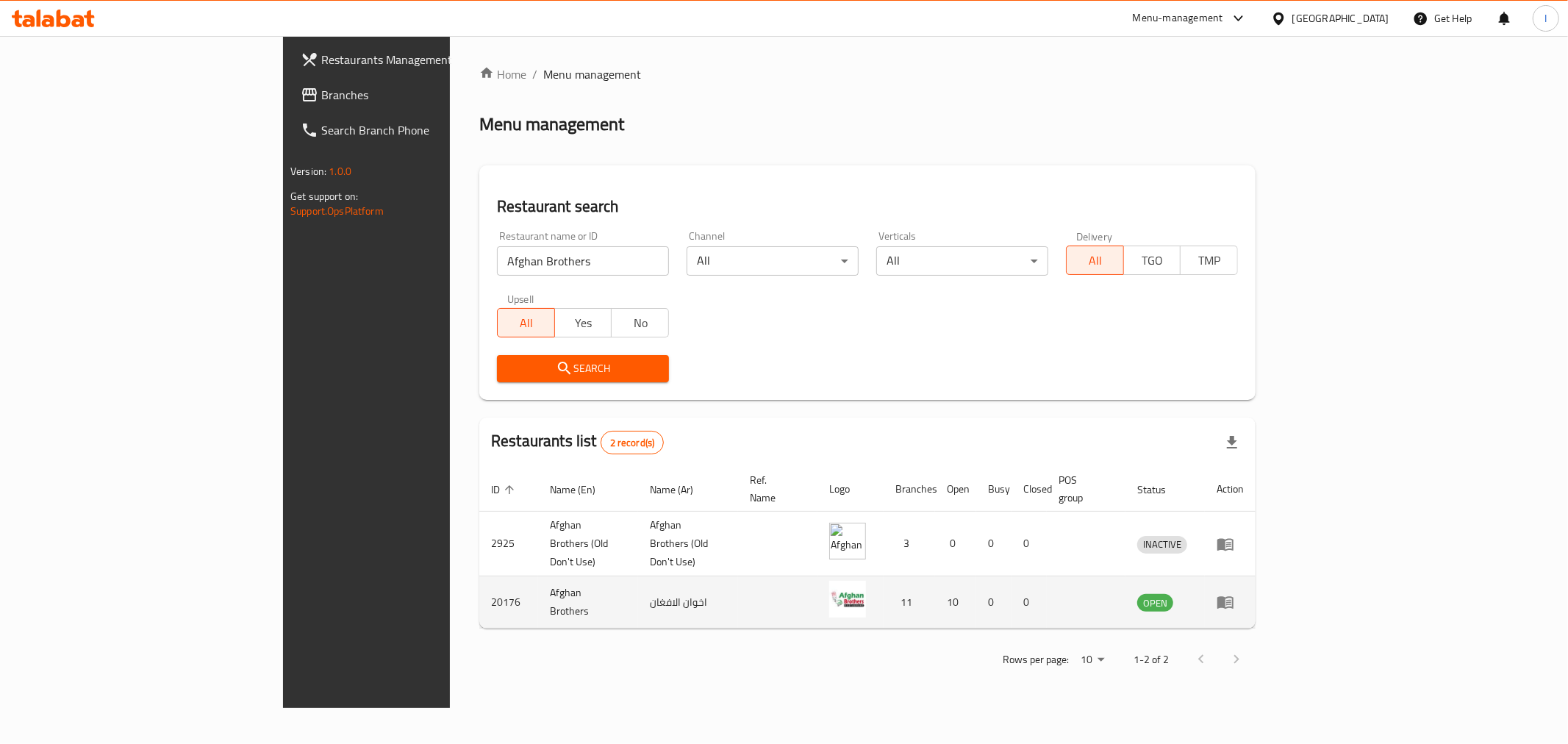
click at [1234, 593] on icon "enhanced table" at bounding box center [1225, 602] width 17 height 17
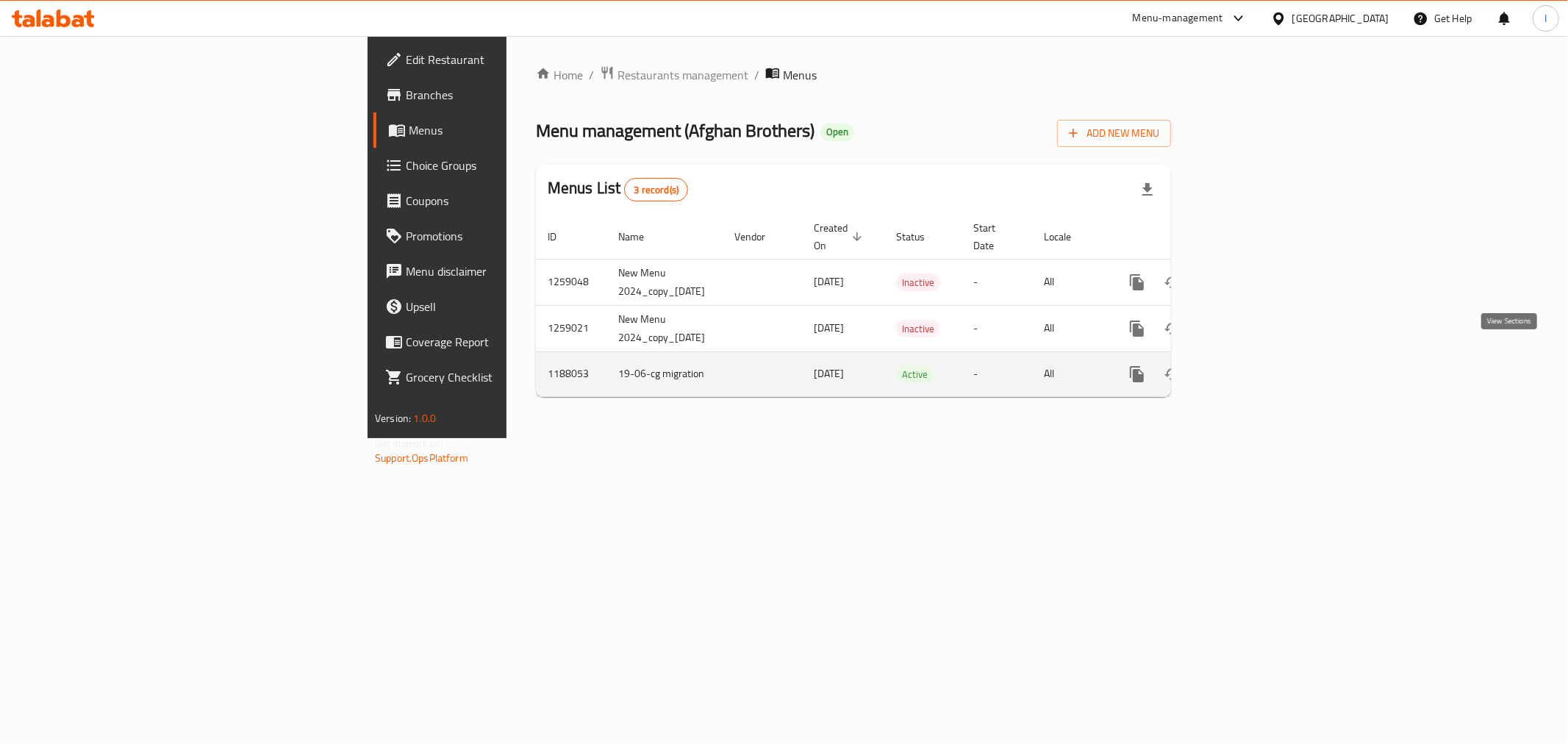
click at [1252, 365] on icon "enhanced table" at bounding box center [1242, 374] width 17 height 17
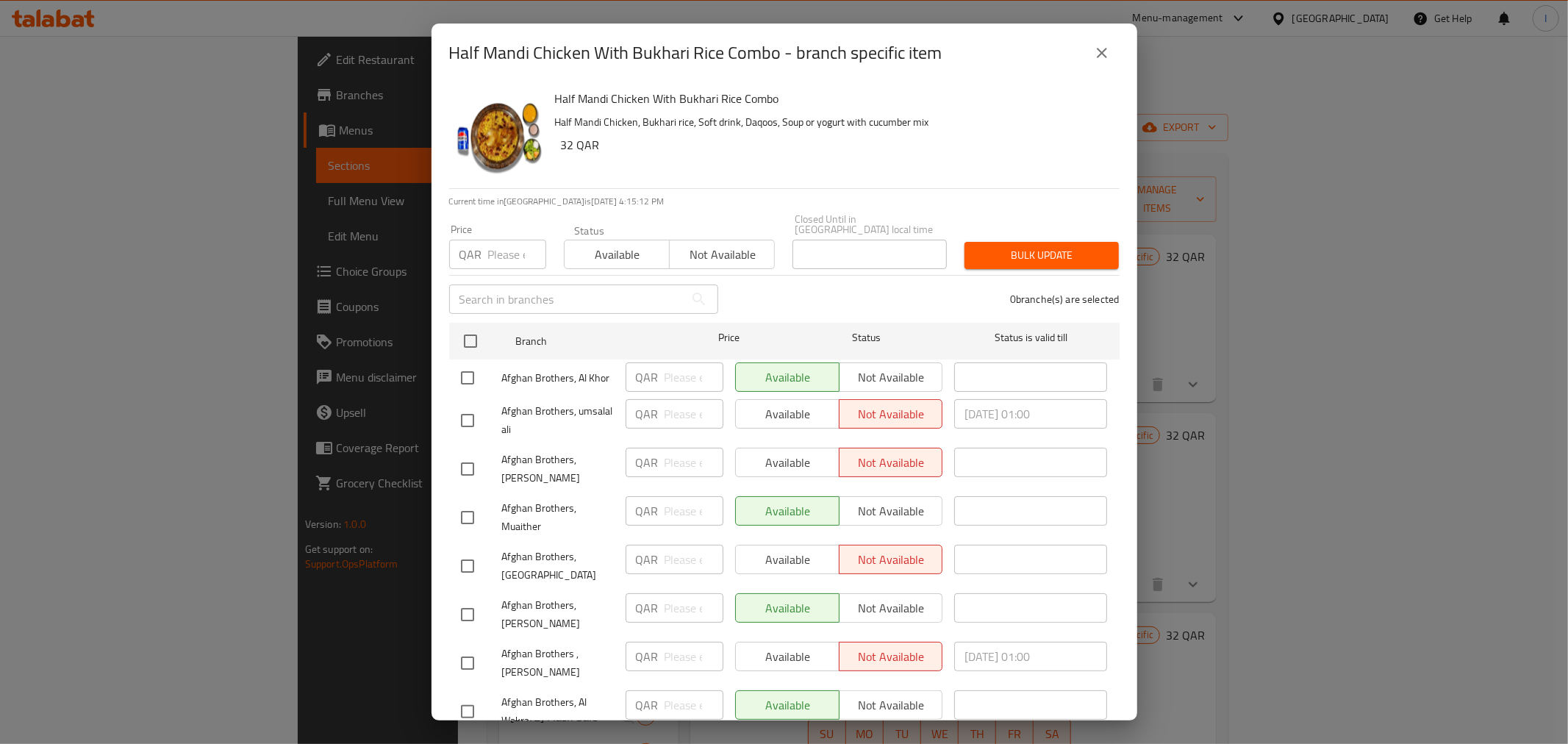
click at [1101, 53] on icon "close" at bounding box center [1102, 53] width 10 height 10
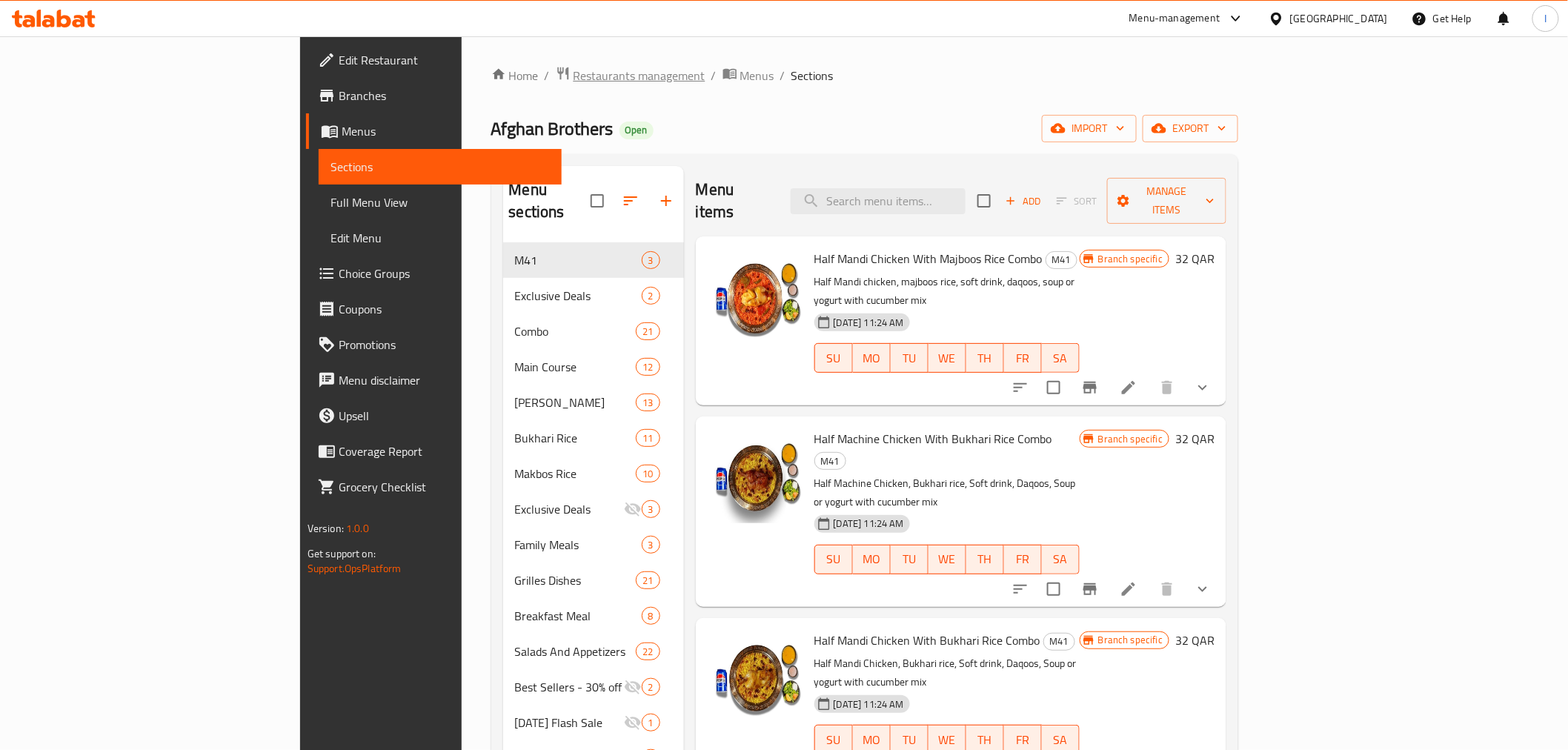
click at [573, 75] on span "Restaurants management" at bounding box center [639, 75] width 132 height 18
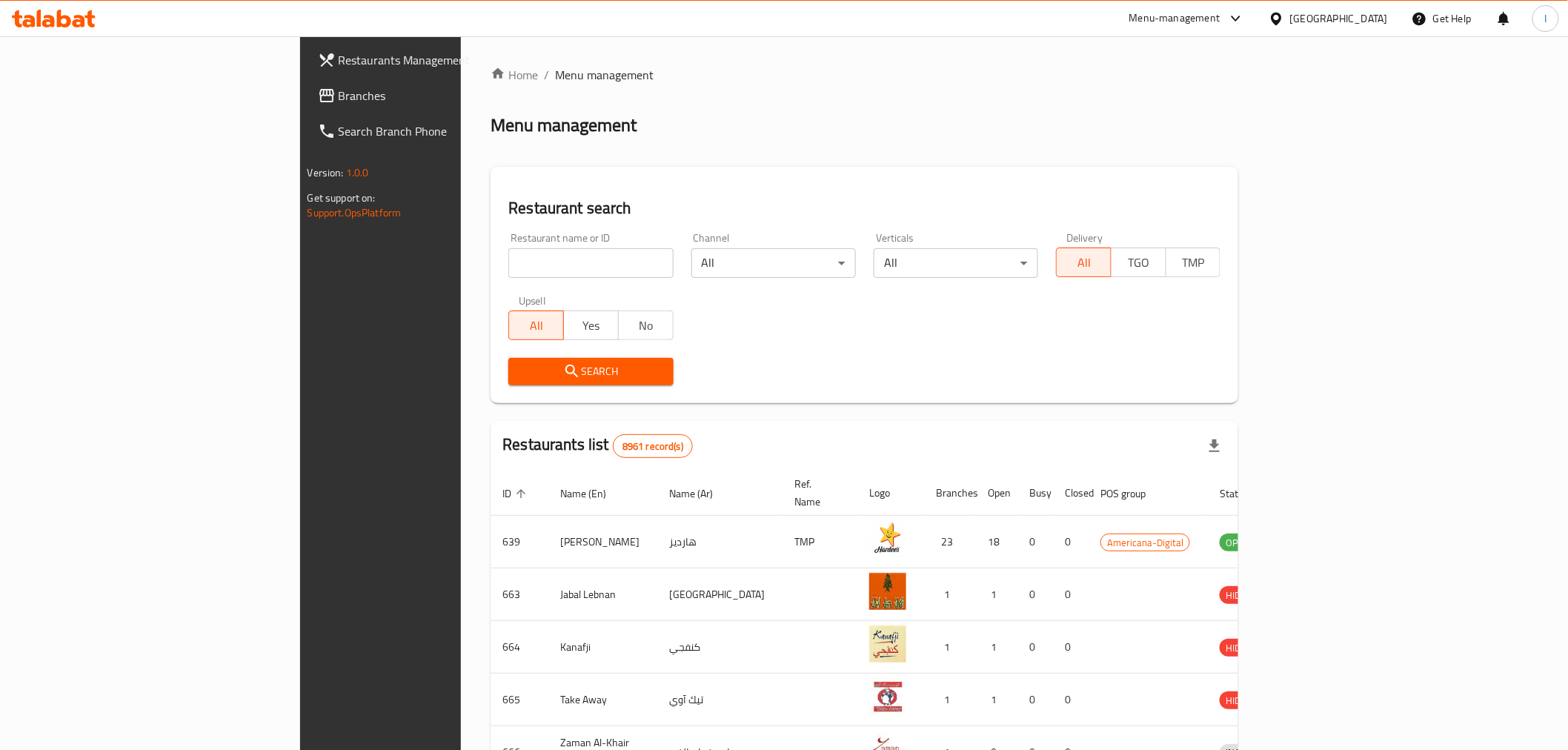
click at [509, 261] on input "search" at bounding box center [591, 263] width 165 height 30
paste input "Chowking"
type input "Chowking"
click at [520, 368] on span "Search" at bounding box center [590, 371] width 141 height 18
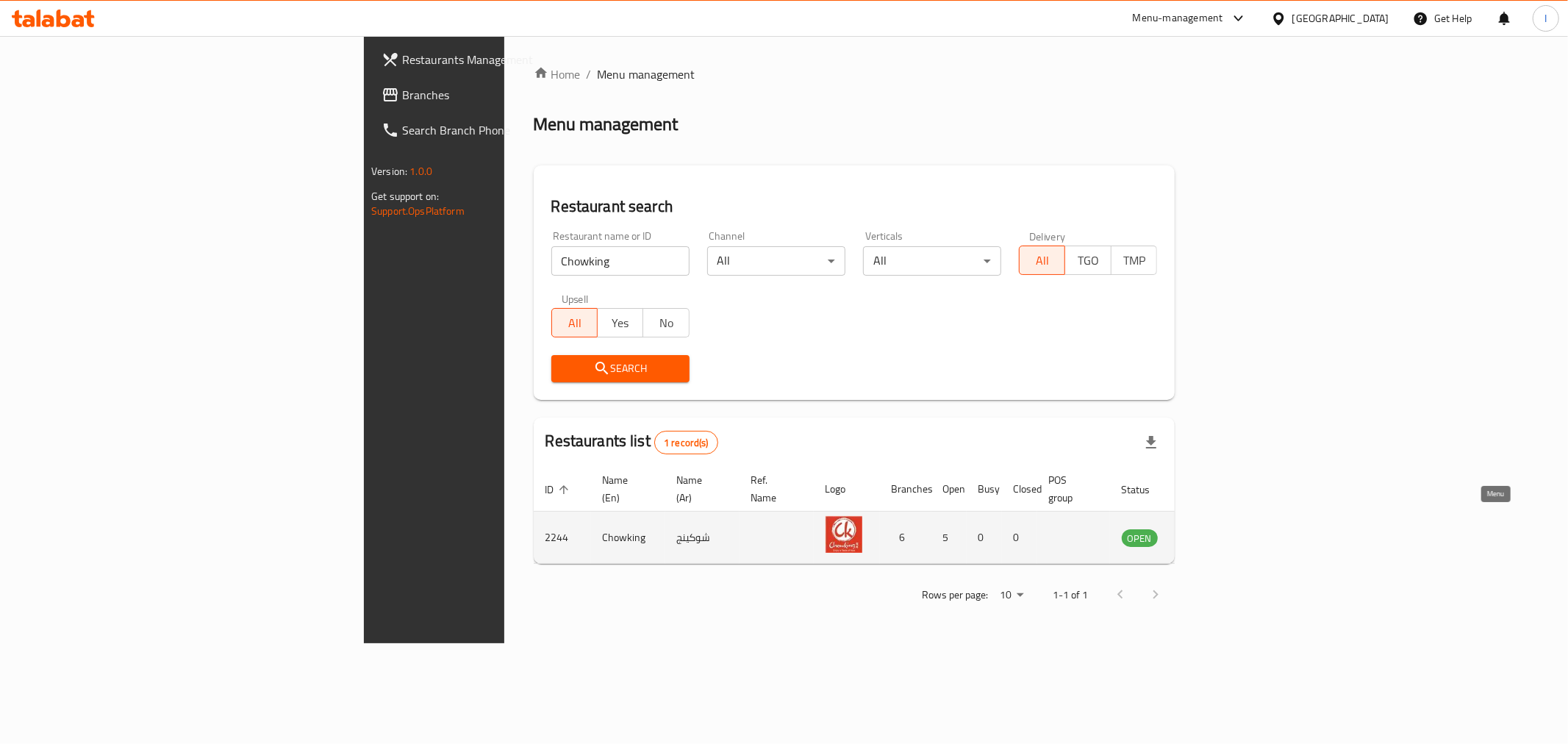
click at [1216, 529] on icon "enhanced table" at bounding box center [1208, 537] width 17 height 17
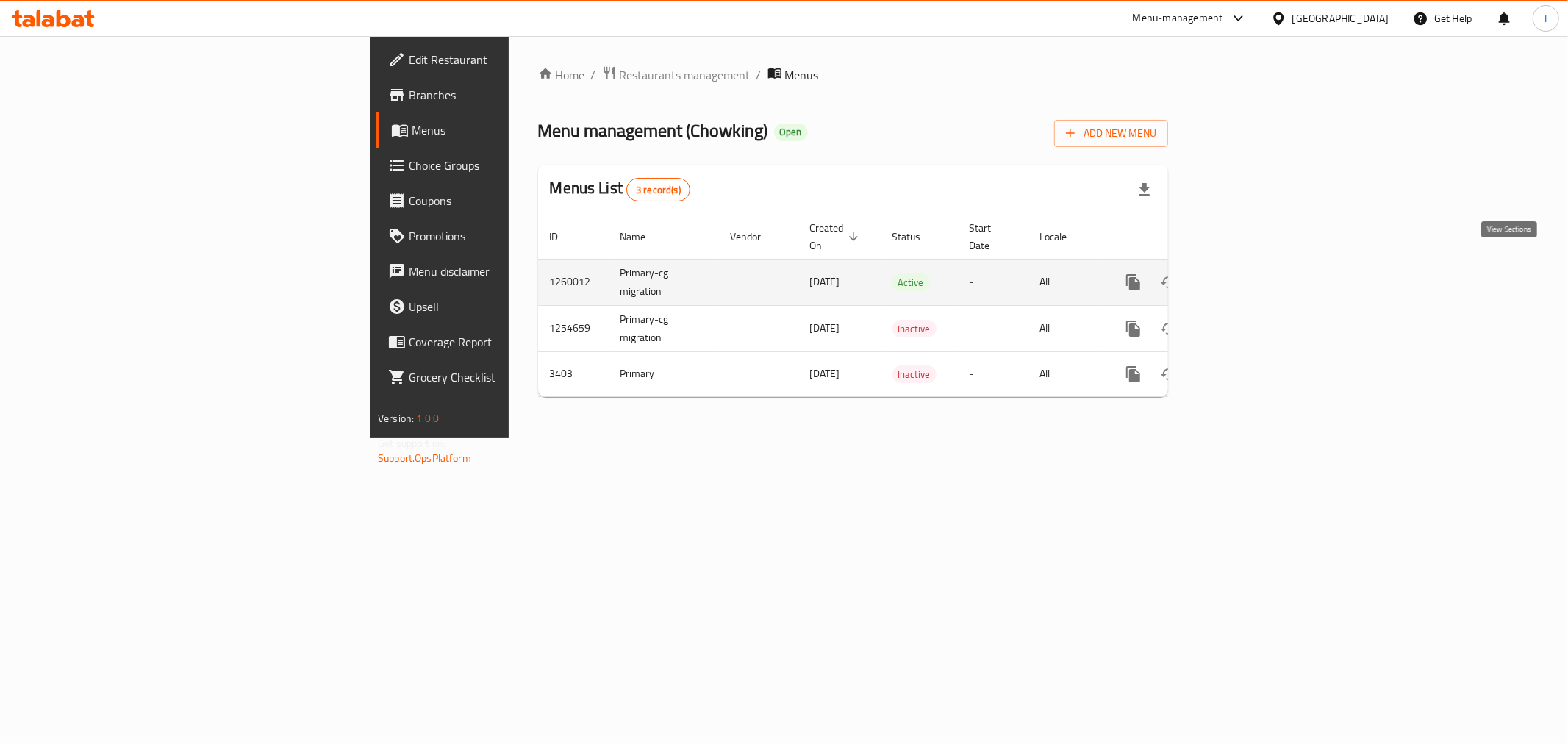
click at [1248, 273] on icon "enhanced table" at bounding box center [1239, 282] width 17 height 17
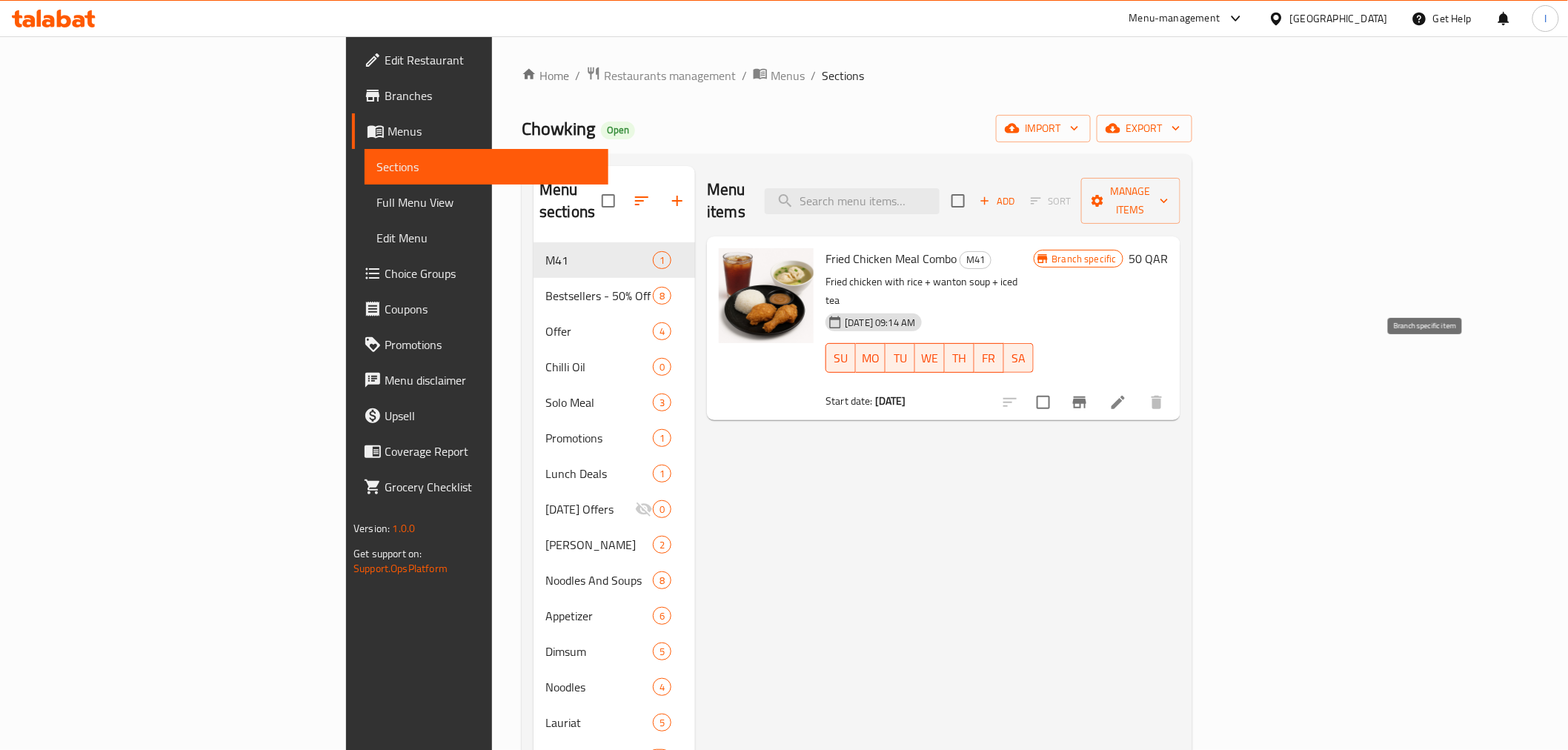
click at [1086, 396] on icon "Branch-specific-item" at bounding box center [1079, 403] width 13 height 12
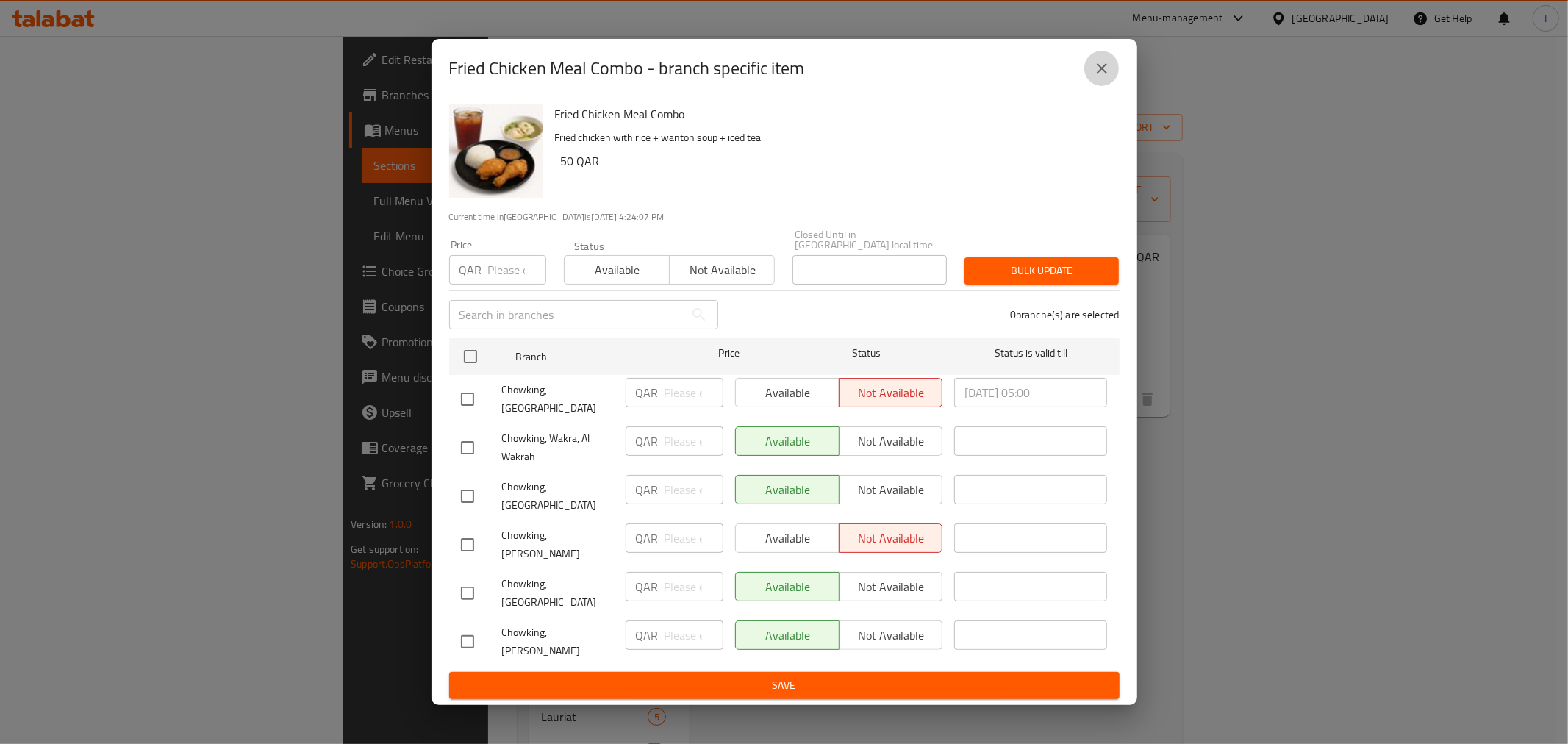
click at [1100, 74] on icon "close" at bounding box center [1102, 69] width 10 height 10
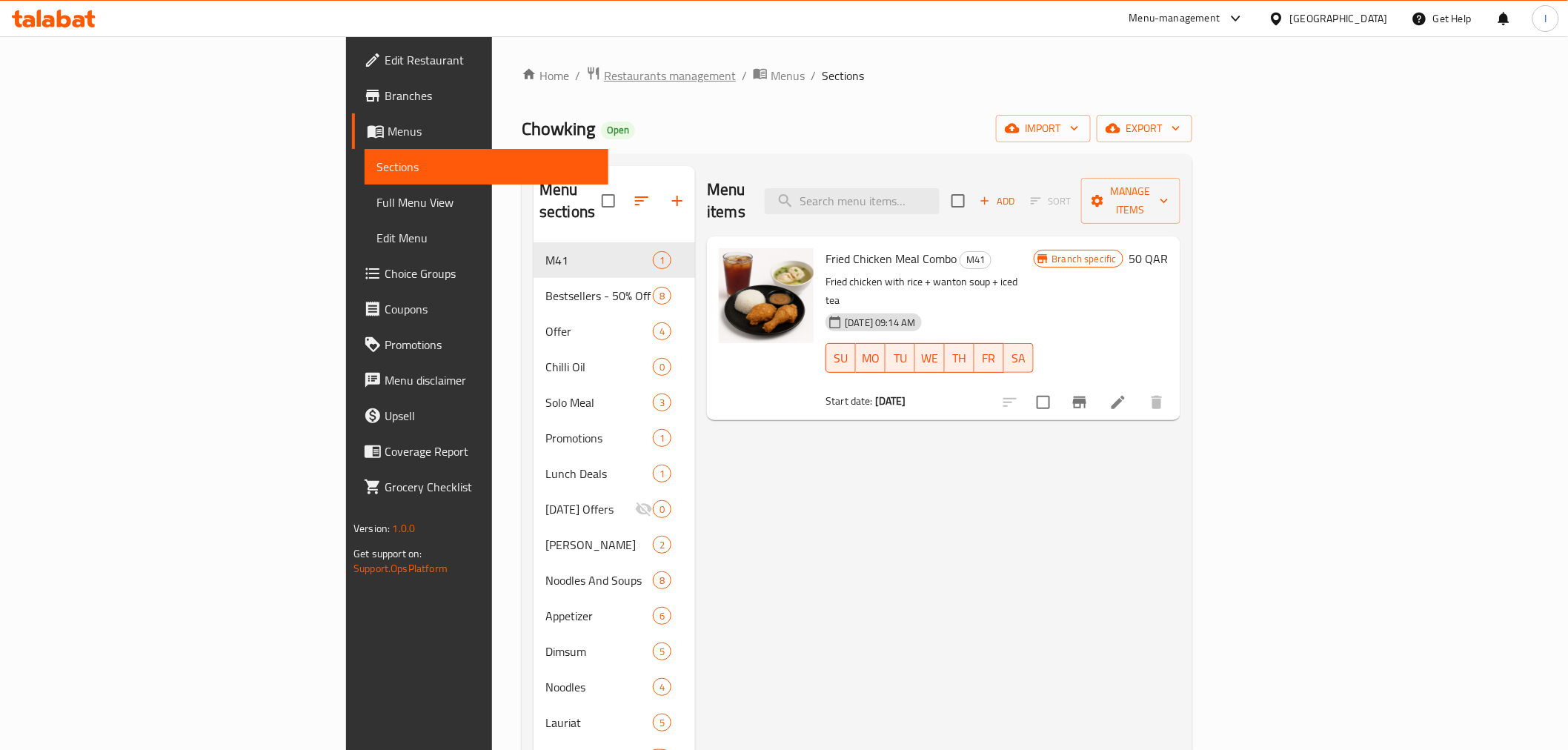
click at [604, 75] on span "Restaurants management" at bounding box center [670, 75] width 132 height 18
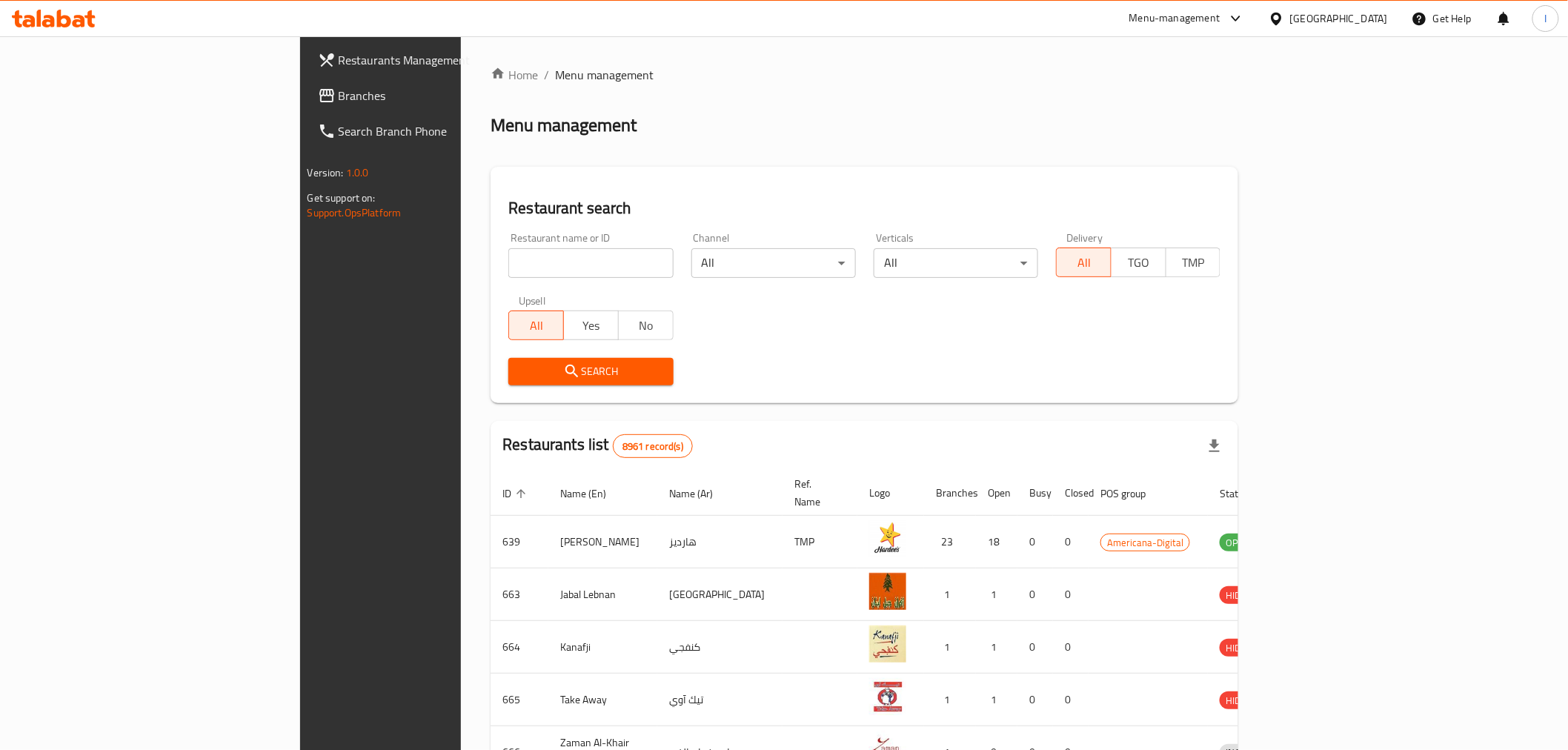
click at [509, 263] on input "search" at bounding box center [591, 263] width 165 height 30
paste input "Take Away Restaurant"
type input "Take Away Restaurant"
click at [520, 371] on span "Search" at bounding box center [590, 371] width 141 height 18
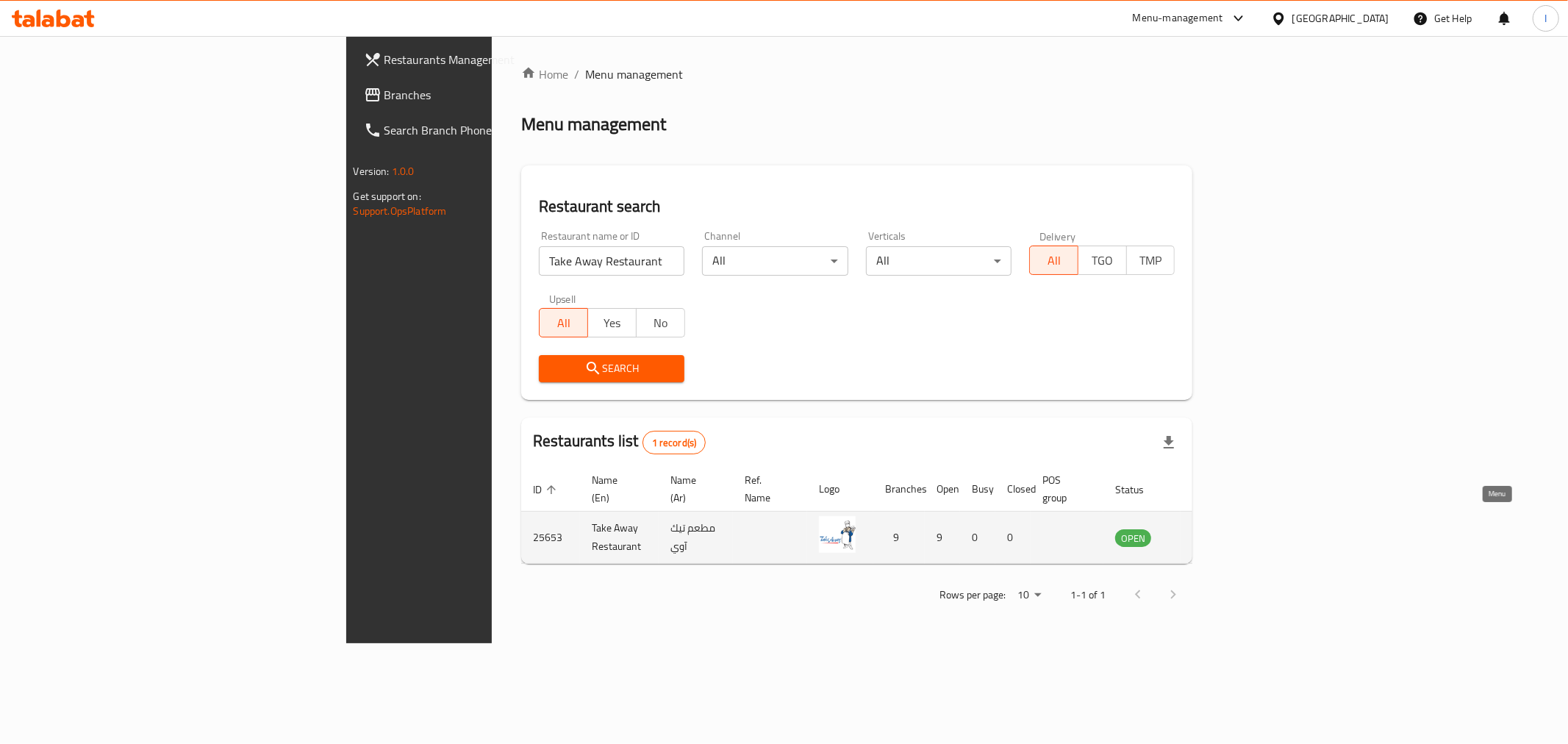
click at [1207, 535] on icon "enhanced table" at bounding box center [1204, 537] width 5 height 6
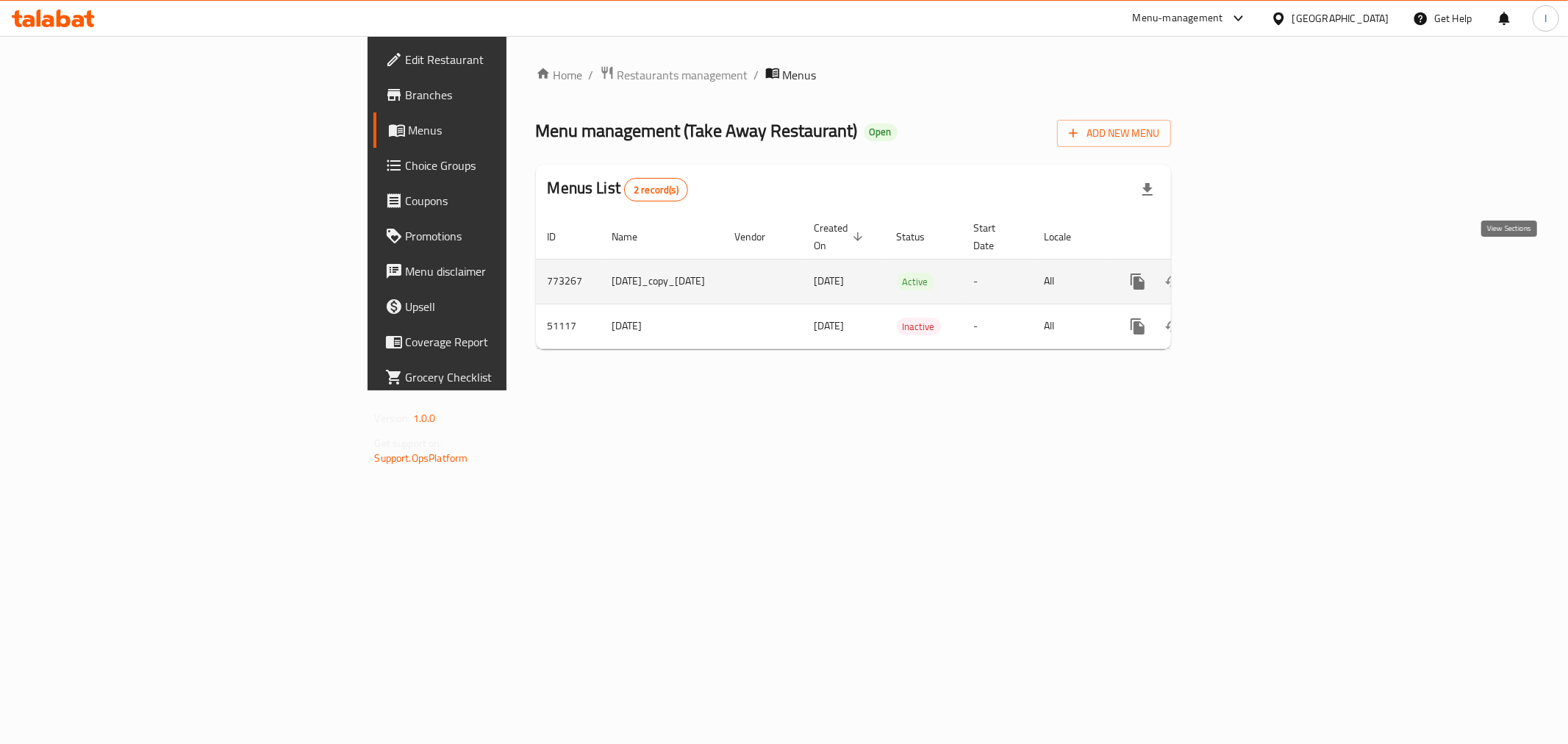
click at [1253, 273] on icon "enhanced table" at bounding box center [1243, 281] width 17 height 17
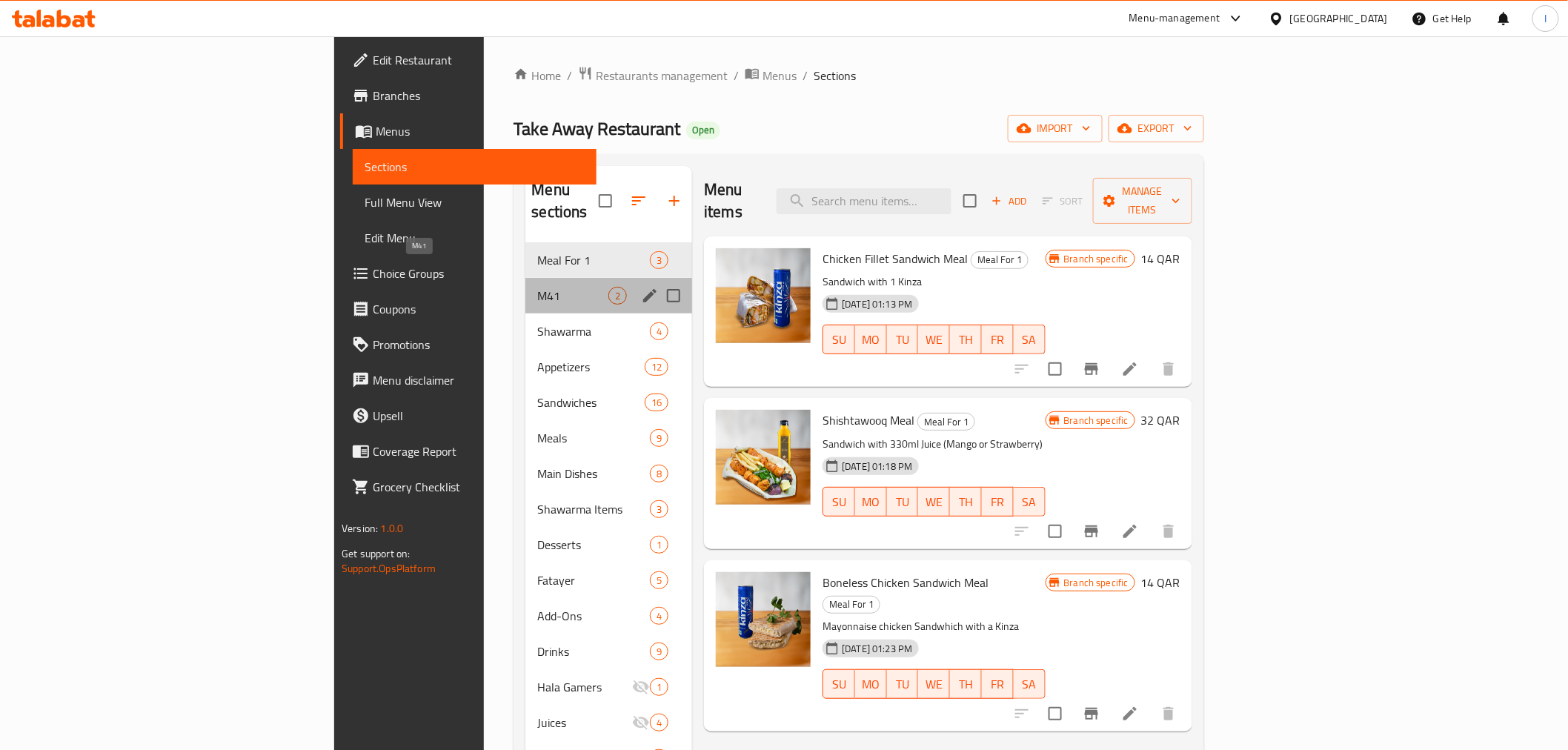
click at [538, 287] on span "M41" at bounding box center [573, 296] width 71 height 18
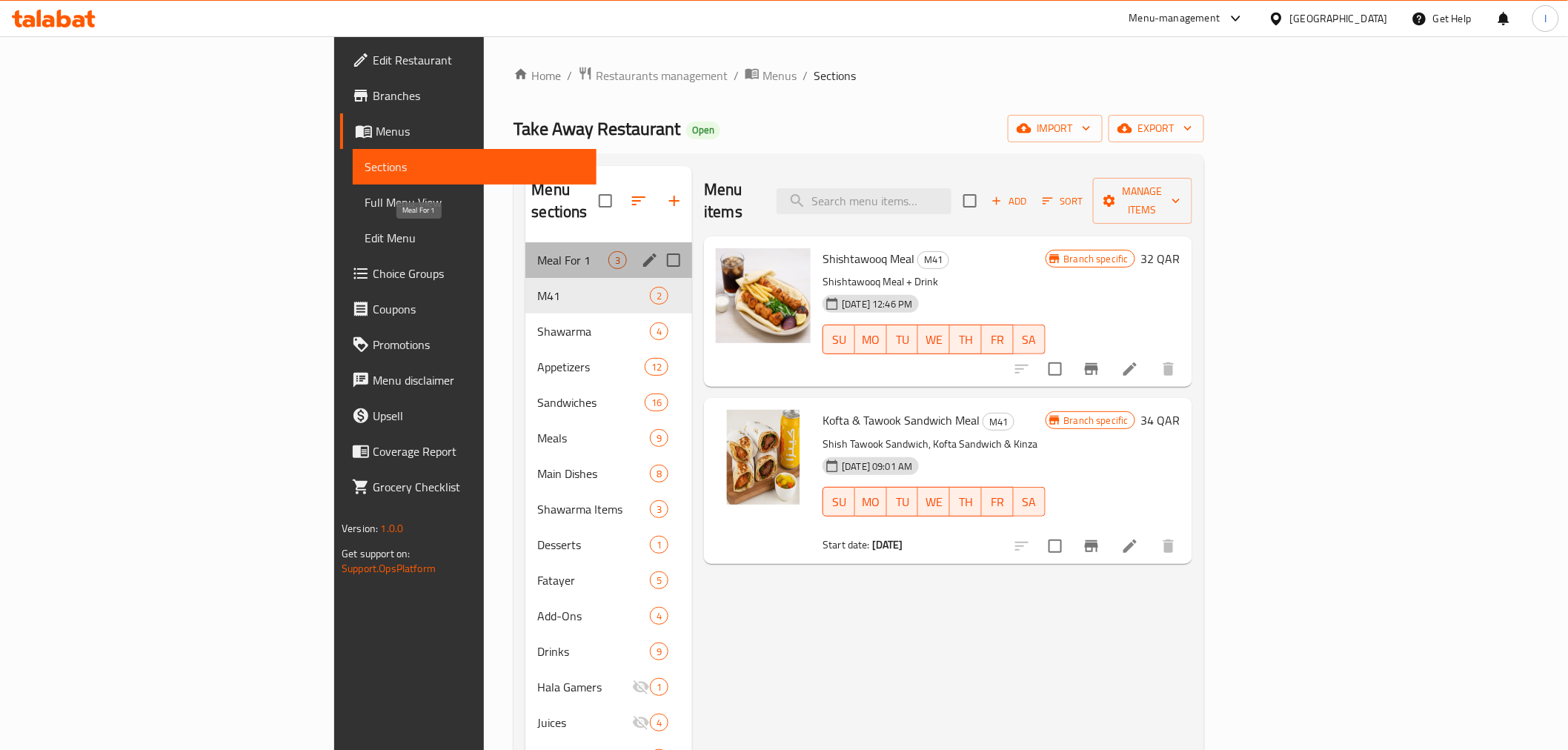
click at [538, 251] on span "Meal For 1" at bounding box center [573, 260] width 71 height 18
